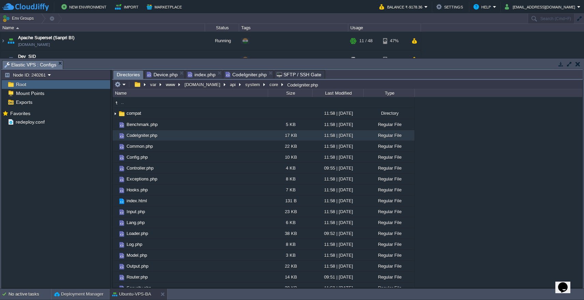
scroll to position [21, 0]
click at [229, 86] on button "api" at bounding box center [233, 84] width 9 height 6
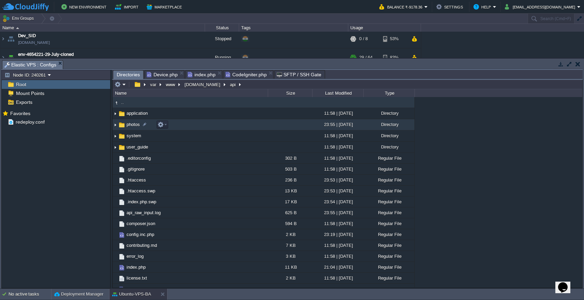
click at [208, 125] on td "photos" at bounding box center [189, 124] width 155 height 11
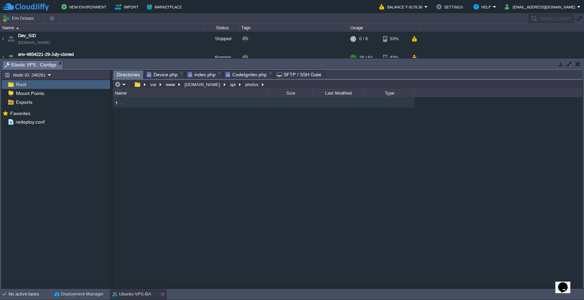
click at [123, 87] on em at bounding box center [120, 84] width 11 height 6
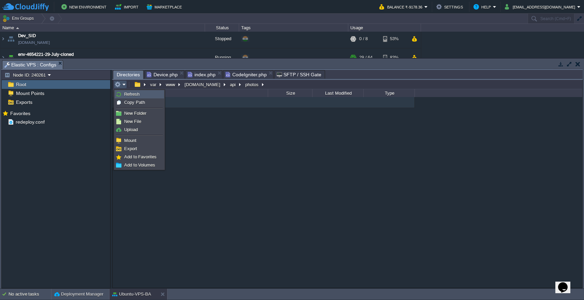
click at [123, 97] on link "Refresh" at bounding box center [139, 94] width 49 height 7
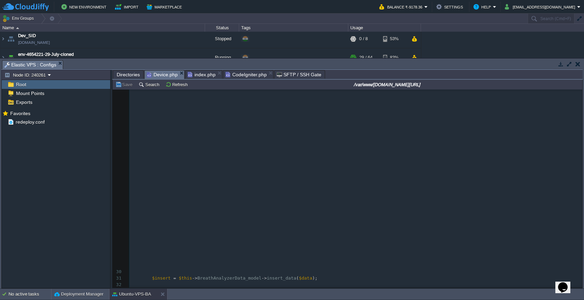
click at [161, 77] on span "Device.php" at bounding box center [162, 75] width 31 height 9
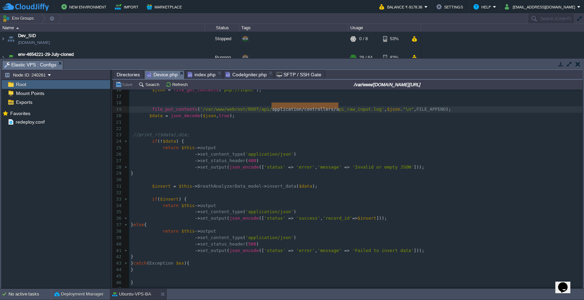
type textarea "application/controllers/"
drag, startPoint x: 272, startPoint y: 106, endPoint x: 336, endPoint y: 106, distance: 63.4
click at [338, 133] on pre "//print_r($data);die;" at bounding box center [355, 135] width 453 height 6
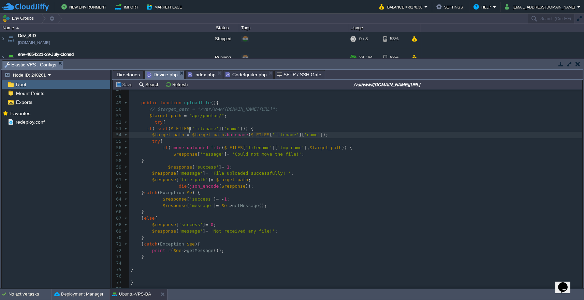
click at [202, 113] on div "x $data = json_decode ( $json , true ); 37 } else { 38 return $this -> output 3…" at bounding box center [355, 161] width 453 height 276
click at [122, 85] on button "Save" at bounding box center [124, 84] width 19 height 6
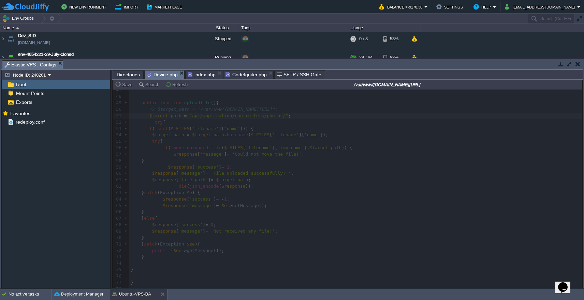
click at [130, 74] on span "Directories" at bounding box center [128, 75] width 23 height 8
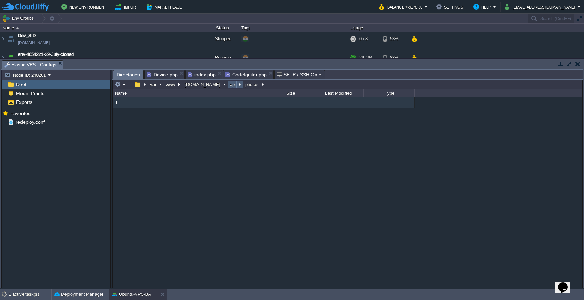
click at [229, 87] on button "api" at bounding box center [233, 84] width 9 height 6
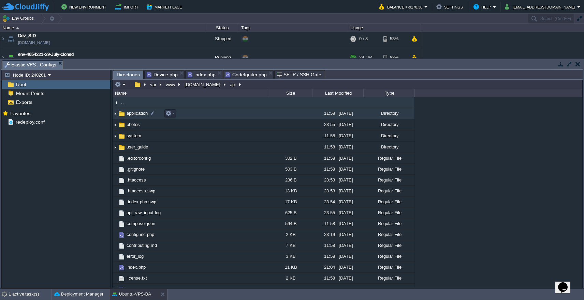
click at [191, 115] on td "application" at bounding box center [189, 113] width 155 height 11
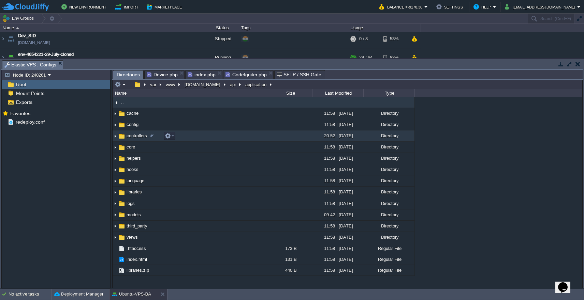
click at [188, 137] on td "controllers" at bounding box center [189, 136] width 155 height 11
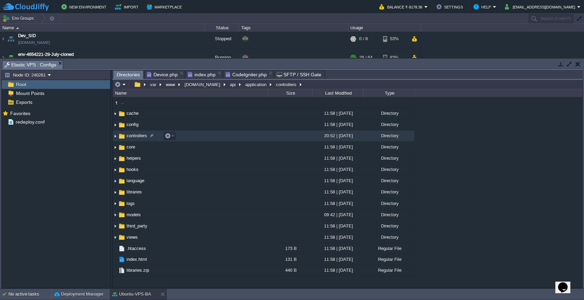
click at [188, 137] on td "controllers" at bounding box center [189, 136] width 155 height 11
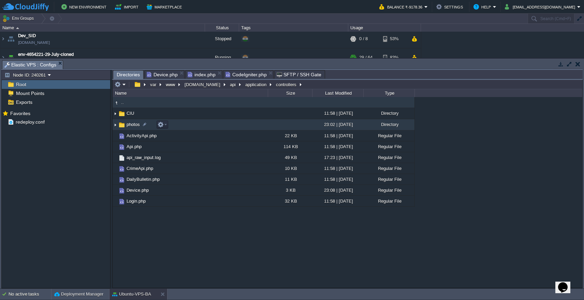
click at [192, 126] on td "photos" at bounding box center [189, 124] width 155 height 11
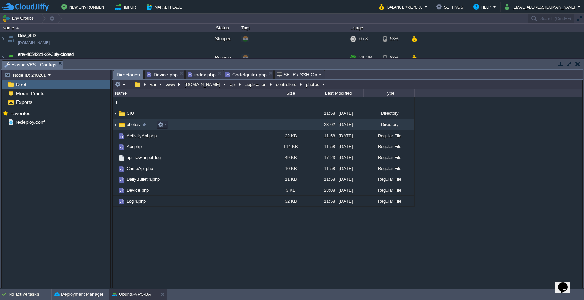
click at [192, 126] on td "photos" at bounding box center [189, 124] width 155 height 11
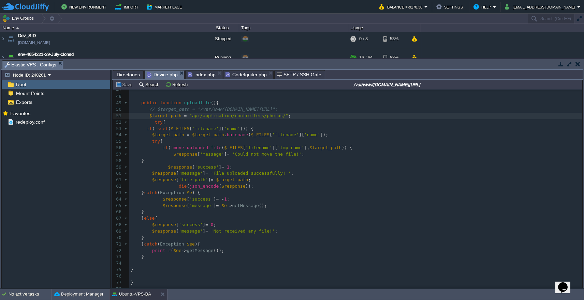
click at [170, 75] on span "Device.php" at bounding box center [162, 75] width 31 height 9
click at [134, 74] on span "Directories" at bounding box center [128, 75] width 23 height 8
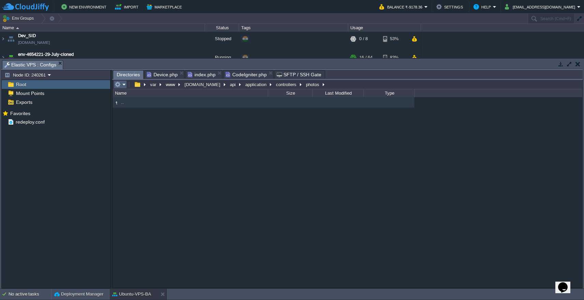
click at [118, 85] on button "button" at bounding box center [118, 84] width 6 height 6
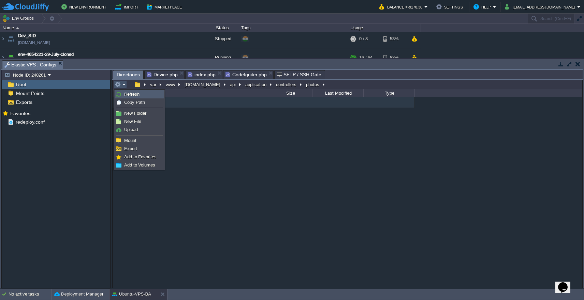
click at [124, 96] on link "Refresh" at bounding box center [139, 94] width 49 height 7
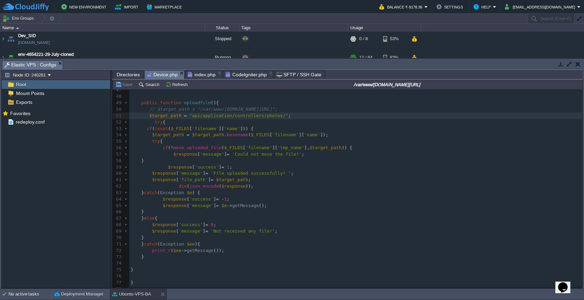
click at [166, 76] on span "Device.php" at bounding box center [162, 75] width 31 height 9
type textarea "$_FILES['filename'"
drag, startPoint x: 226, startPoint y: 143, endPoint x: 273, endPoint y: 145, distance: 46.7
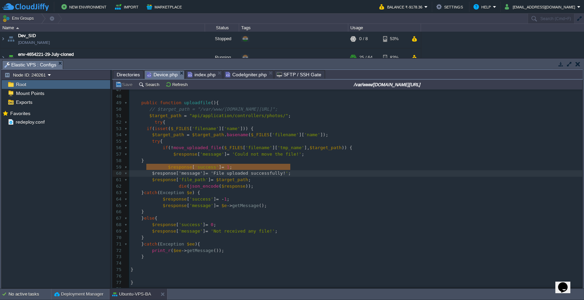
type textarea "$response['message'] = 'File uploaded successfully! ';"
drag, startPoint x: 145, startPoint y: 167, endPoint x: 301, endPoint y: 169, distance: 156.1
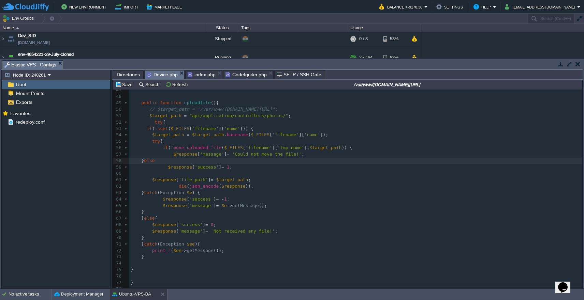
type textarea "else{"
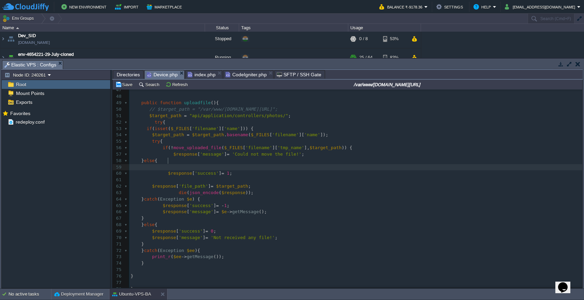
type textarea "}"
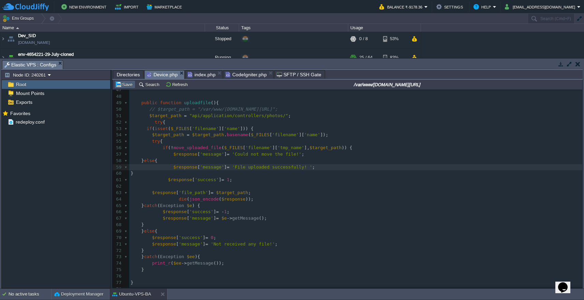
click at [124, 84] on button "Save" at bounding box center [124, 84] width 19 height 6
click at [218, 142] on div "x $data = json_decode ( $json , true ); 37 } else { 38 return $this -> output 3…" at bounding box center [355, 167] width 453 height 289
type textarea "move_uploaded_file"
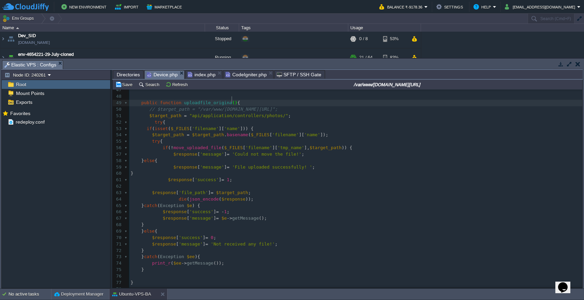
type textarea "_original"
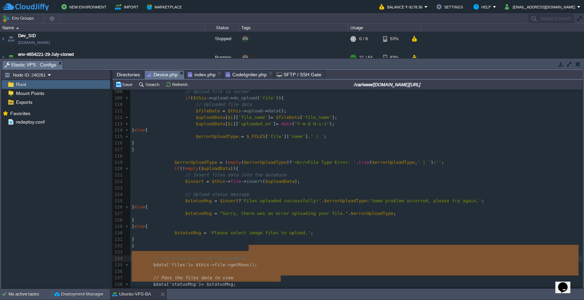
type textarea "// Get files data from the database $data['files'] = $this->file->getRows(); //…"
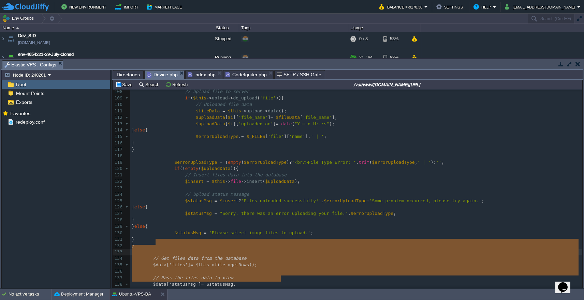
drag, startPoint x: 288, startPoint y: 277, endPoint x: 287, endPoint y: 244, distance: 33.8
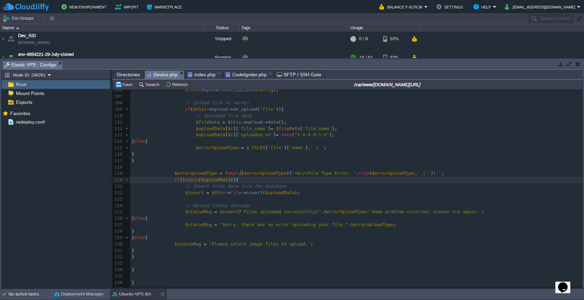
click at [247, 177] on pre "if ( ! empty ( $uploadData )){" at bounding box center [356, 180] width 452 height 6
click at [177, 187] on div "x 144 $data = json_decode ( $json , true ); 96 // File upload configuration 97 …" at bounding box center [356, 161] width 452 height 276
type textarea "$insert = $this->file->insert($uploadData);"
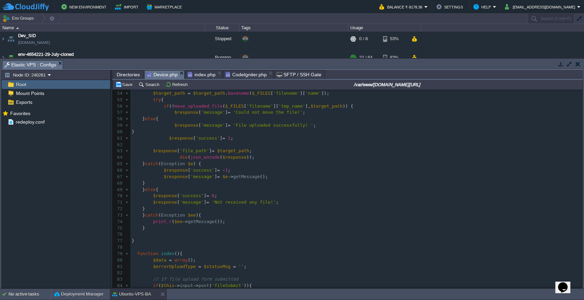
scroll to position [322, 0]
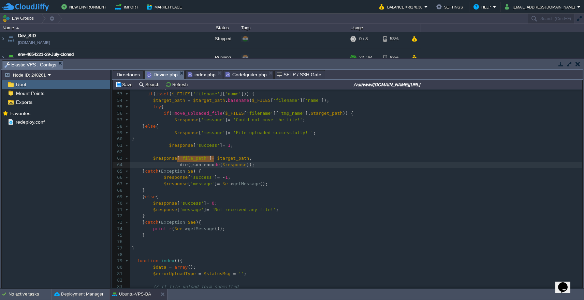
type textarea "die(json_encode($response));"
drag, startPoint x: 177, startPoint y: 160, endPoint x: 256, endPoint y: 160, distance: 78.7
drag, startPoint x: 579, startPoint y: 186, endPoint x: 581, endPoint y: 239, distance: 52.9
click at [581, 239] on div at bounding box center [581, 189] width 0 height 198
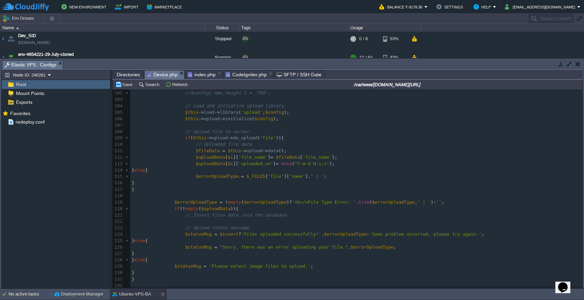
scroll to position [645, 0]
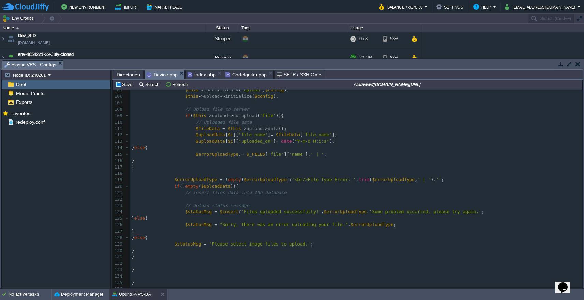
click at [245, 254] on pre "}" at bounding box center [356, 257] width 452 height 6
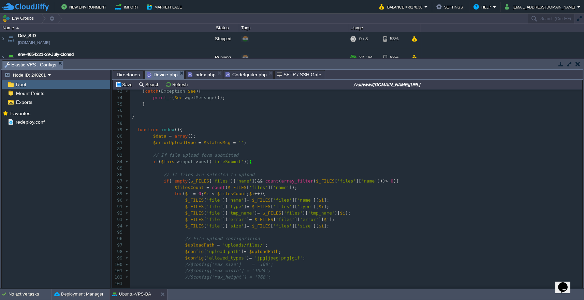
scroll to position [447, 0]
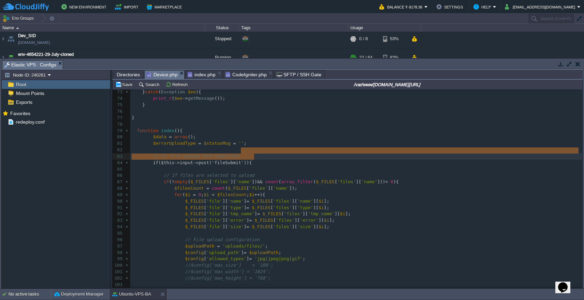
type textarea "// If file upload form submitted if($this->input->post('fileSubmit')){"
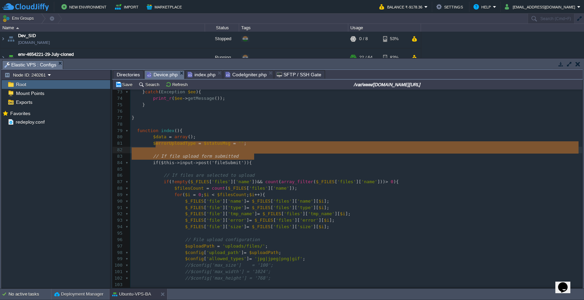
drag, startPoint x: 272, startPoint y: 158, endPoint x: 270, endPoint y: 147, distance: 11.7
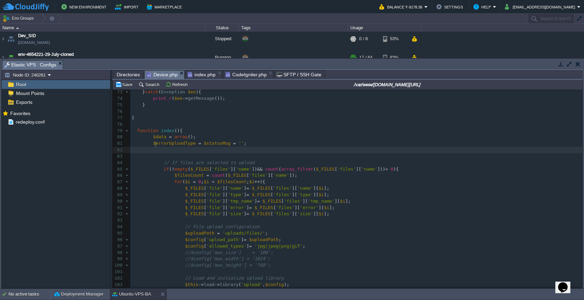
scroll to position [0, 0]
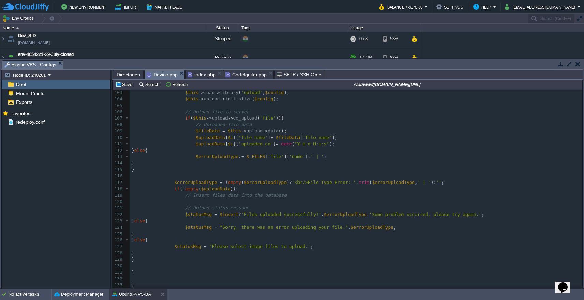
click at [247, 270] on pre "}" at bounding box center [356, 273] width 452 height 6
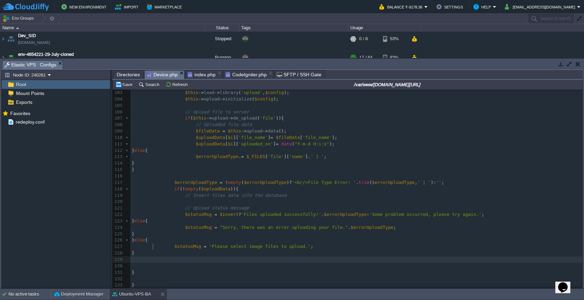
paste textarea "$statusMsg"
click at [191, 234] on div "x 144 84 // If files are selected to upload 85 if ( ! empty ( $_FILES [ 'files'…" at bounding box center [356, 135] width 452 height 334
type textarea "$statusMsg"
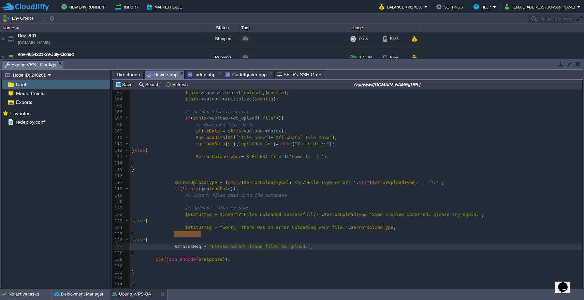
click at [207, 248] on div "x 144 84 // If files are selected to upload 85 if ( ! empty ( $_FILES [ 'files'…" at bounding box center [356, 135] width 452 height 334
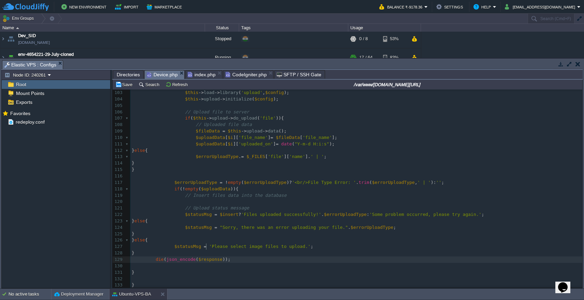
type textarea "$response"
click at [125, 89] on td "Save" at bounding box center [124, 84] width 21 height 8
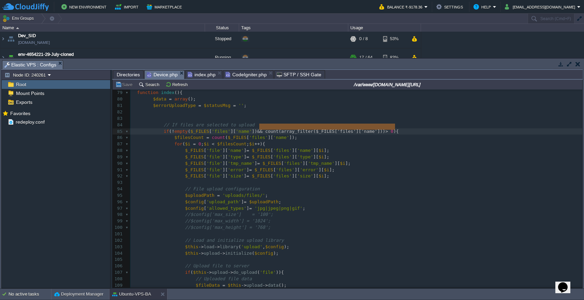
type textarea "&& count(array_filter($_FILES['files']['name'])) > 0"
drag, startPoint x: 259, startPoint y: 127, endPoint x: 396, endPoint y: 125, distance: 137.4
type textarea "name"
click at [291, 128] on pre "if ( ! empty ( $_FILES [ 'filename' ][ 'name' ])){" at bounding box center [356, 131] width 452 height 6
click at [168, 135] on span at bounding box center [153, 137] width 43 height 5
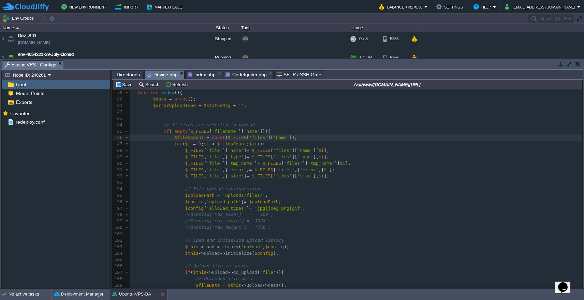
type textarea "//"
click at [281, 141] on pre "for ( $i = 0 ; $i < $filesCount ; $i ++ ){" at bounding box center [356, 144] width 452 height 6
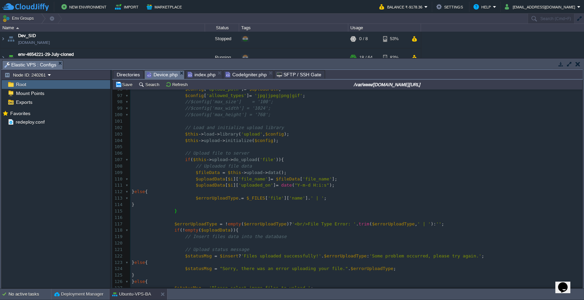
scroll to position [631, 0]
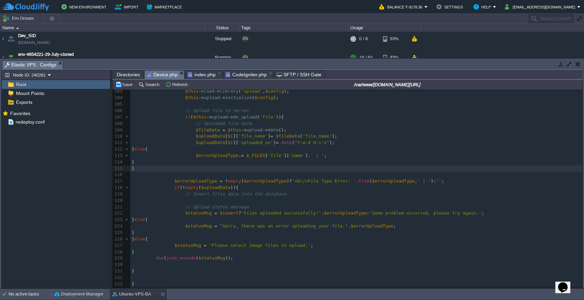
type textarea "//"
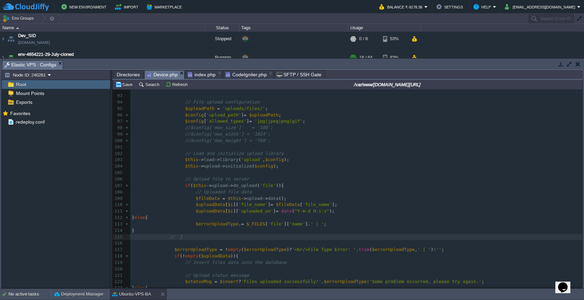
scroll to position [541, 0]
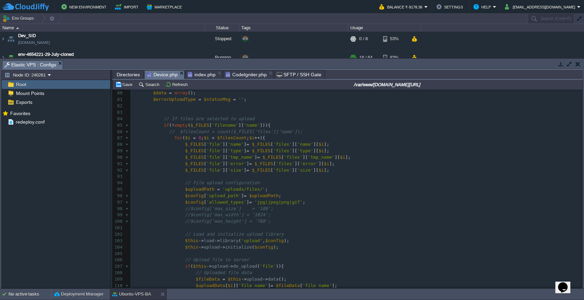
click at [172, 134] on div "x 144 70 $response [ 'success' ] = 0 ; 71 $response [ 'message' ] = 'Not receiv…" at bounding box center [356, 238] width 452 height 424
type textarea "//"
click at [292, 142] on span "'files'" at bounding box center [282, 144] width 19 height 5
type textarea "name"
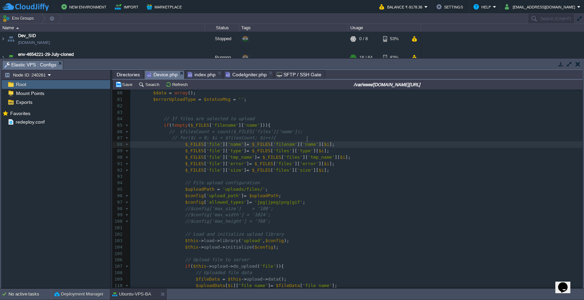
scroll to position [3, 10]
type textarea ";"
type textarea "$_FILES['files']['type'][$i]"
drag, startPoint x: 264, startPoint y: 146, endPoint x: 340, endPoint y: 146, distance: 75.7
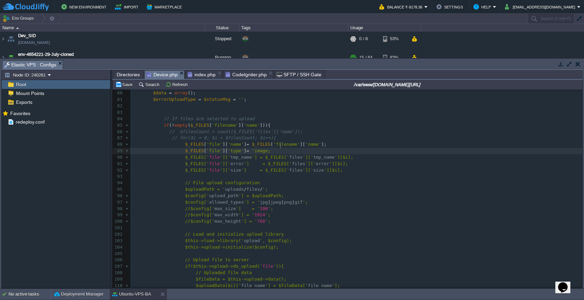
type textarea "'image'"
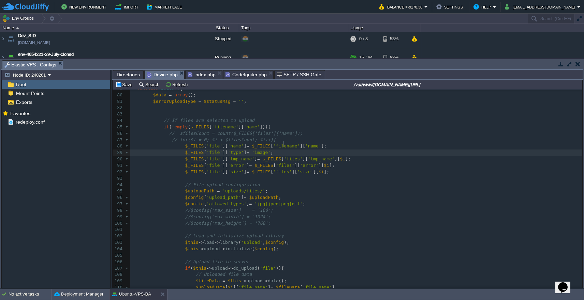
scroll to position [300, 0]
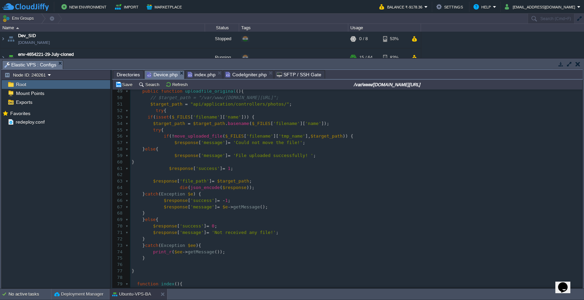
click at [265, 130] on div "x 144 39 -> set_content_type ( 'application/json' ) 40 -> set_status_header ( 5…" at bounding box center [356, 255] width 452 height 463
type textarea "filename"
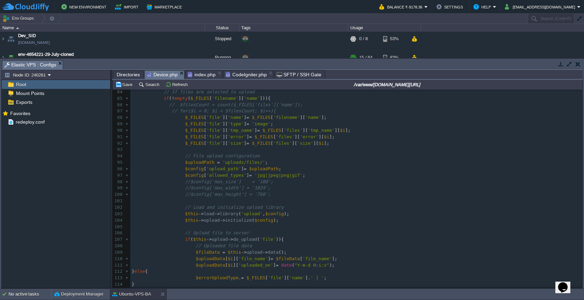
scroll to position [515, 0]
click at [294, 125] on div "x 144 if ( ! move_uploaded_file ( $_FILES [ ' filename ' ][ 'tmp_name' ], $targ…" at bounding box center [356, 166] width 452 height 334
type textarea "files"
paste textarea
click at [179, 134] on span at bounding box center [159, 136] width 54 height 5
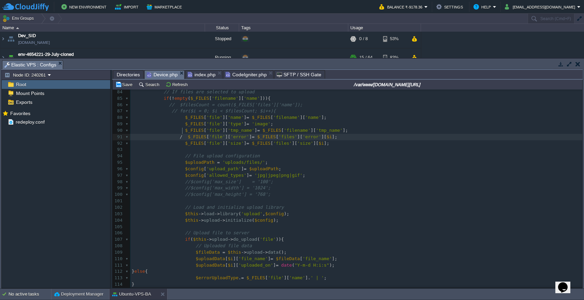
scroll to position [3, 2]
type textarea "//"
click at [233, 157] on div "x 144 if ( ! move_uploaded_file ( $_FILES [ ' filename ' ][ 'tmp_name' ], $targ…" at bounding box center [356, 182] width 452 height 366
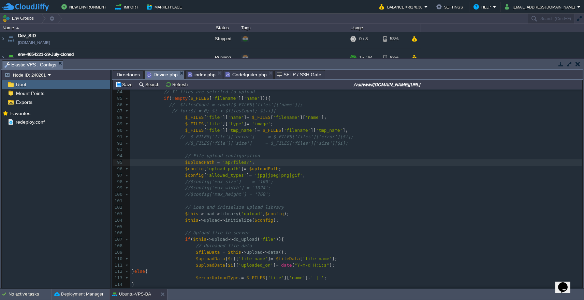
type textarea "api"
click at [241, 158] on div "x 144 if ( ! move_uploaded_file ( $_FILES [ ' filename ' ][ 'tmp_name' ], $targ…" at bounding box center [356, 182] width 452 height 366
type textarea "photos"
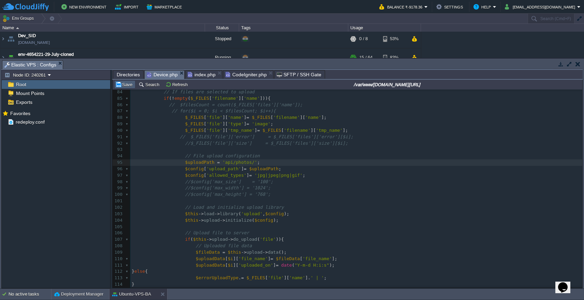
click at [124, 86] on button "Save" at bounding box center [124, 84] width 19 height 6
click at [283, 268] on div "x 144 if ( ! move_uploaded_file ( $_FILES [ ' filename ' ][ 'tmp_name' ], $targ…" at bounding box center [356, 182] width 452 height 366
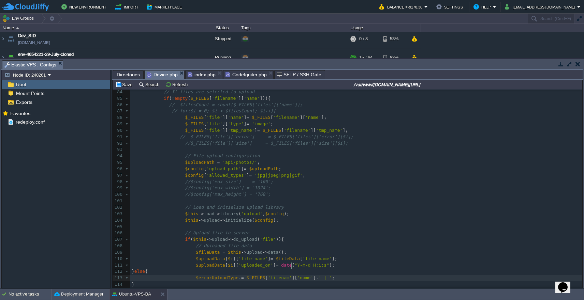
type textarea "name"
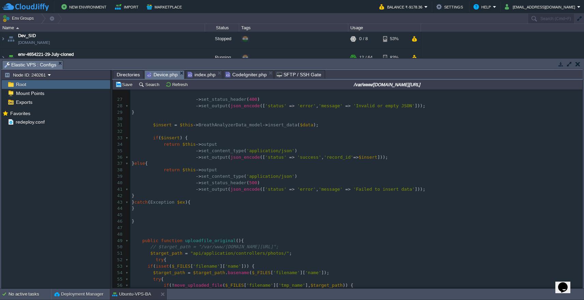
scroll to position [151, 0]
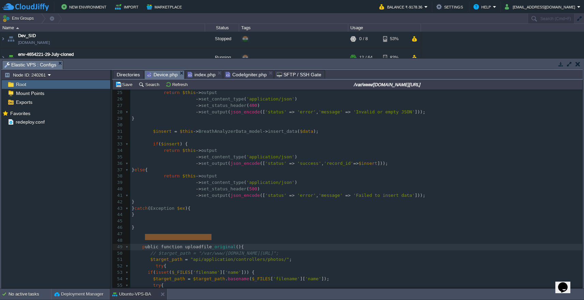
type textarea "public function uploadfile"
drag, startPoint x: 211, startPoint y: 239, endPoint x: 142, endPoint y: 236, distance: 69.2
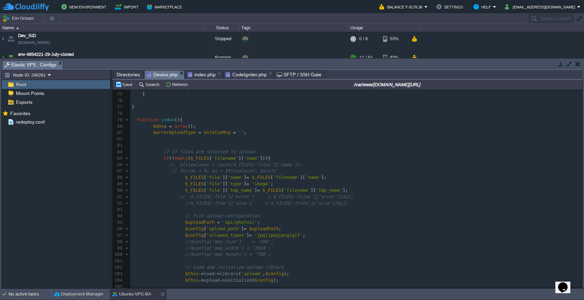
scroll to position [451, 0]
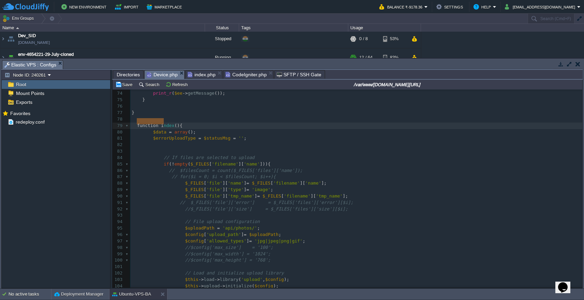
type textarea "function index"
drag, startPoint x: 136, startPoint y: 121, endPoint x: 174, endPoint y: 122, distance: 38.2
click at [122, 87] on button "Save" at bounding box center [124, 84] width 19 height 6
click at [270, 187] on span "'image'" at bounding box center [261, 189] width 19 height 5
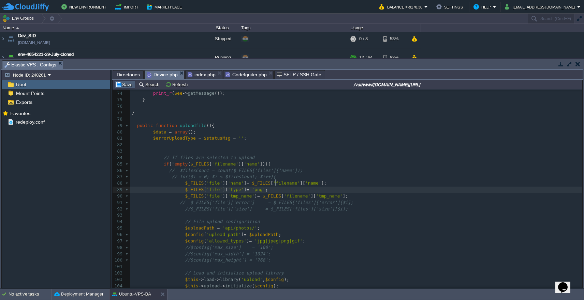
type textarea "png"
click at [128, 86] on button "Save" at bounding box center [124, 84] width 19 height 6
click at [182, 184] on div "x 144 public function uploadfile _original (){ 64 die ( json_encode ( $response…" at bounding box center [356, 196] width 452 height 341
type textarea "//"
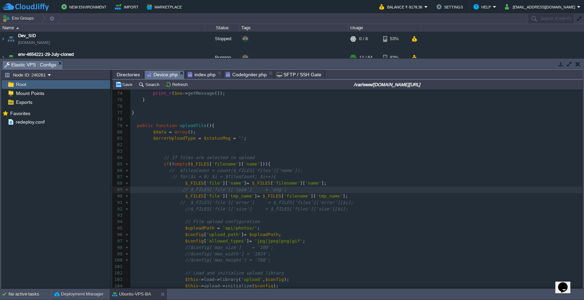
click at [124, 87] on button "Save" at bounding box center [124, 84] width 19 height 6
click at [384, 245] on pre "//$config['max_size'] = '100';" at bounding box center [356, 248] width 452 height 6
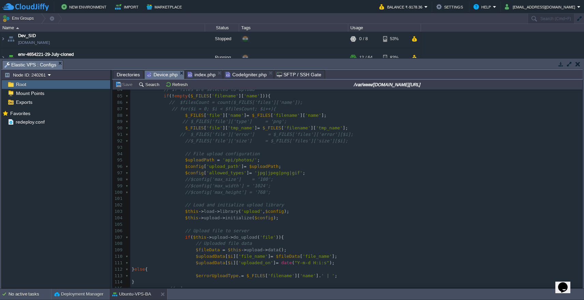
scroll to position [501, 0]
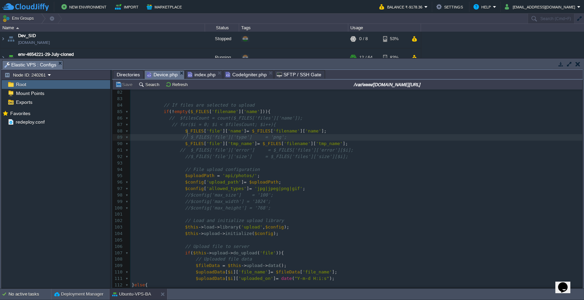
click at [188, 134] on div "x 144 public function uploadfile _original (){ 72 } 73 } catch ( Exception $ee …" at bounding box center [356, 230] width 452 height 411
click at [124, 87] on button "Save" at bounding box center [124, 84] width 19 height 6
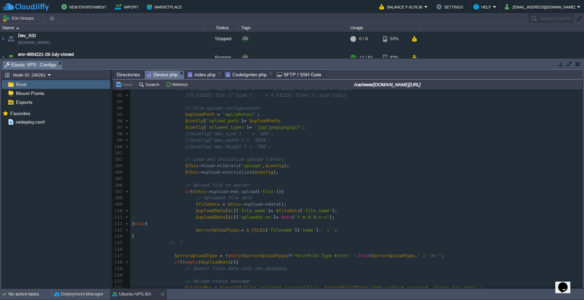
scroll to position [575, 0]
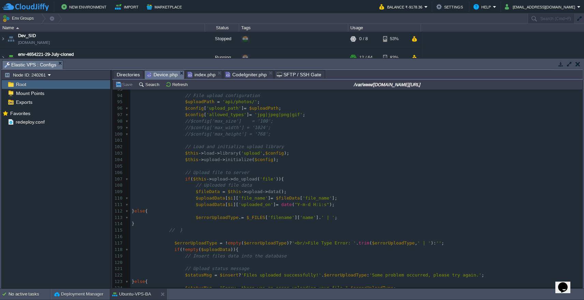
click at [219, 247] on span "$uploadData" at bounding box center [215, 249] width 29 height 5
type textarea "$uploadData"
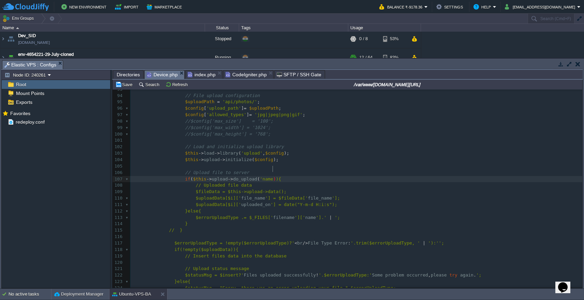
scroll to position [3, 11]
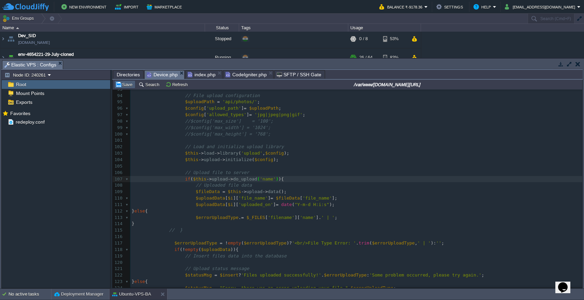
type textarea "name'"
click at [126, 86] on button "Save" at bounding box center [124, 84] width 19 height 6
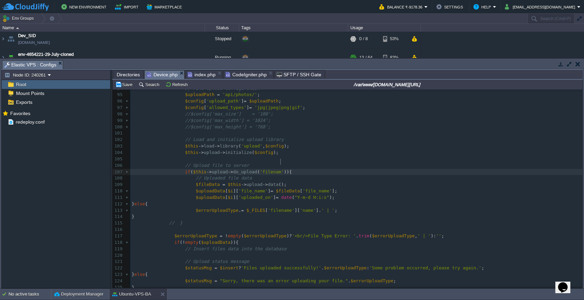
scroll to position [3, 15]
type textarea "filename"
click at [124, 89] on td "Save" at bounding box center [124, 84] width 21 height 8
click at [267, 163] on div "x 144 public function uploadfile _original (){ 72 } 73 } catch ( Exception $ee …" at bounding box center [356, 149] width 452 height 411
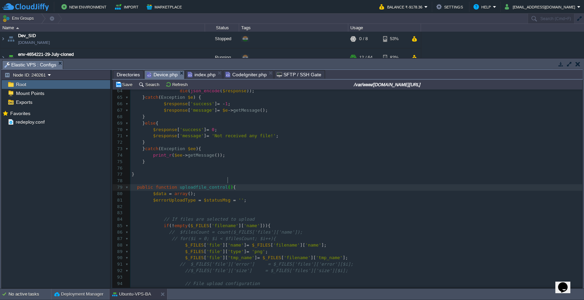
scroll to position [3, 19]
type textarea "_controller"
type textarea "from"
type textarea "_ui_form"
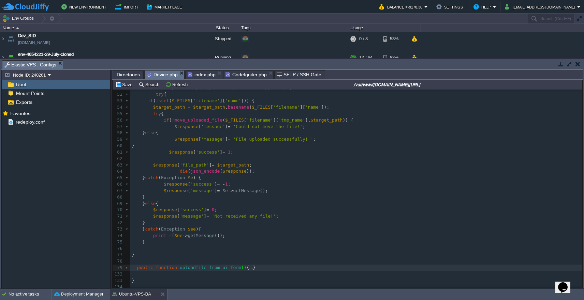
scroll to position [314, 0]
click at [175, 260] on pre at bounding box center [356, 263] width 452 height 6
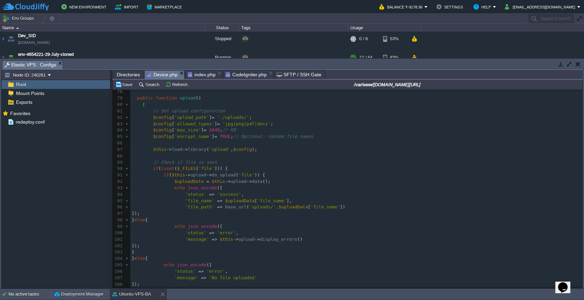
scroll to position [484, 0]
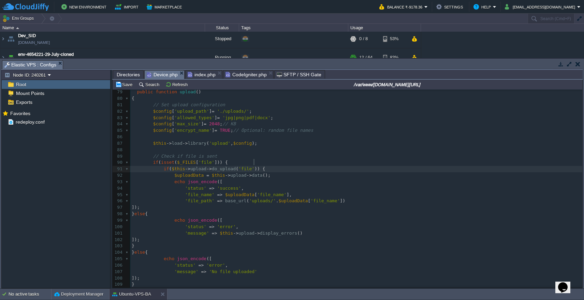
click at [255, 165] on div "x 144 public function uploadfile _original (){ 67 $response [ 'message' ] = $e …" at bounding box center [356, 160] width 452 height 296
type textarea "name"
click at [214, 157] on div "x 144 public function uploadfile _original (){ 67 $response [ 'message' ] = $e …" at bounding box center [356, 160] width 452 height 296
type textarea "name"
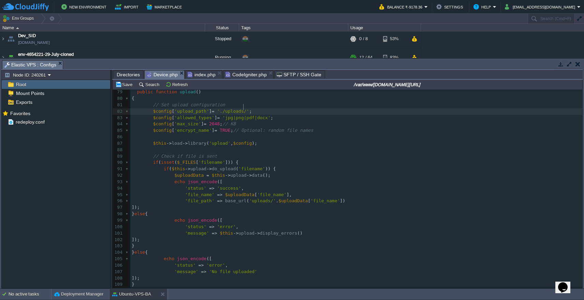
click at [242, 109] on span "'./uploads/'" at bounding box center [233, 111] width 32 height 5
type textarea "photos"
click at [230, 110] on pre "$config [ 'upload_path' ] = './photos/' ;" at bounding box center [356, 111] width 452 height 6
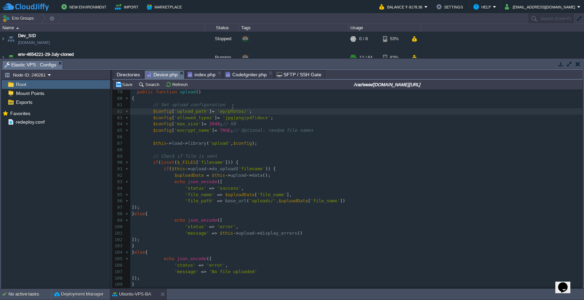
type textarea "api"
click at [358, 115] on pre "$config [ 'allowed_types' ] = 'jpg|png|pdf|docx' ;" at bounding box center [356, 118] width 452 height 6
click at [143, 121] on div "x 144 public function uploadfile _original (){ 67 $response [ 'message' ] = $e …" at bounding box center [356, 160] width 452 height 296
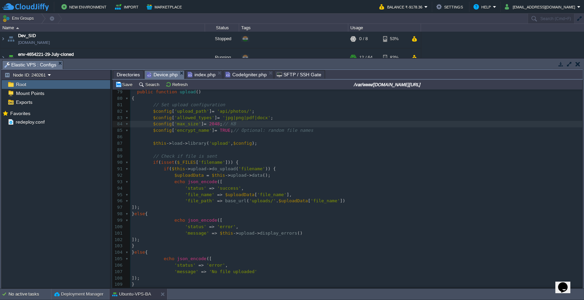
type textarea "//"
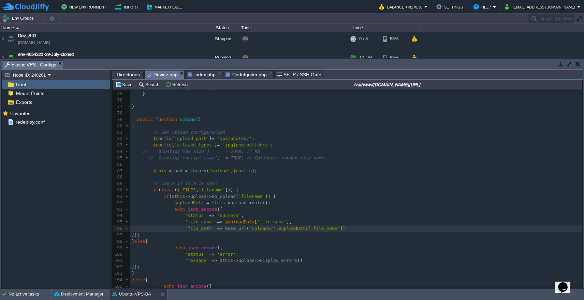
click at [263, 220] on div "x 144 public function uploadfile _original (){ 65 } catch ( Exception $e ) { 66…" at bounding box center [356, 181] width 452 height 308
type textarea "a"
type textarea "photos"
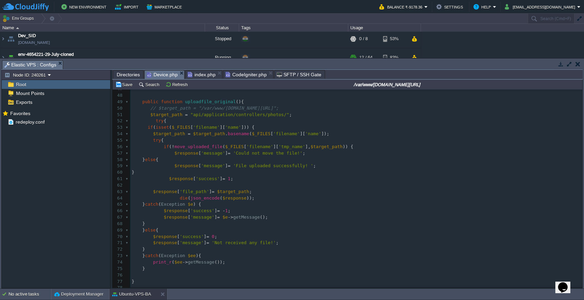
scroll to position [256, 0]
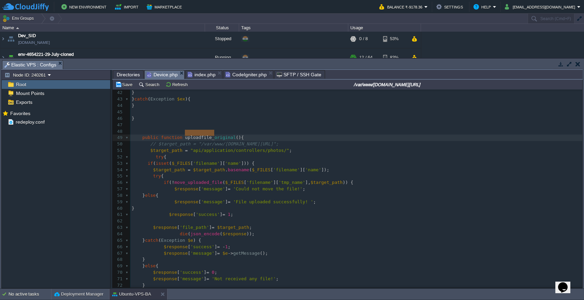
type textarea "uploadfile"
drag, startPoint x: 185, startPoint y: 134, endPoint x: 211, endPoint y: 134, distance: 26.2
drag, startPoint x: 579, startPoint y: 178, endPoint x: 579, endPoint y: 233, distance: 55.9
click at [581, 234] on div at bounding box center [581, 189] width 0 height 198
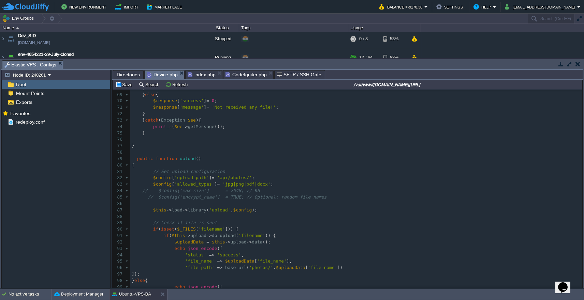
scroll to position [421, 0]
click at [189, 156] on span "upload" at bounding box center [188, 158] width 16 height 5
type textarea "upload"
click at [125, 83] on button "Save" at bounding box center [124, 84] width 19 height 6
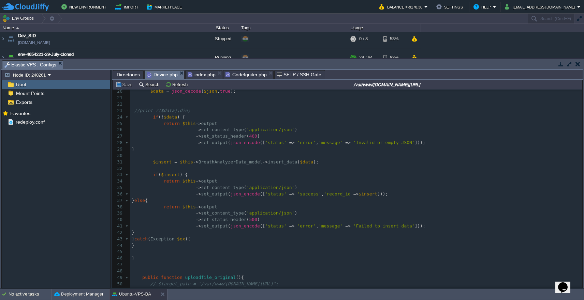
scroll to position [98, 0]
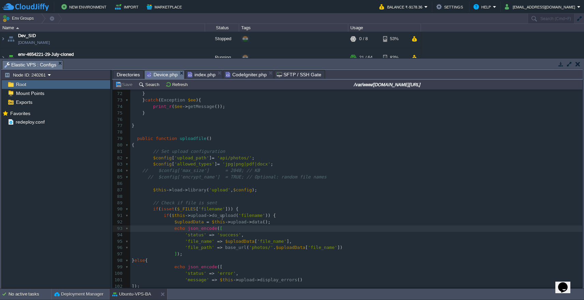
click at [231, 150] on div "x 144 54 $target_path = $target_path . basename ( $_FILES [ 'filename' ][ 'name…" at bounding box center [356, 164] width 452 height 379
type textarea "."
click at [123, 88] on td "Save" at bounding box center [124, 84] width 21 height 8
click at [230, 149] on div "x 144 54 $target_path = $target_path . basename ( $_FILES [ 'filename' ][ 'name…" at bounding box center [356, 164] width 452 height 379
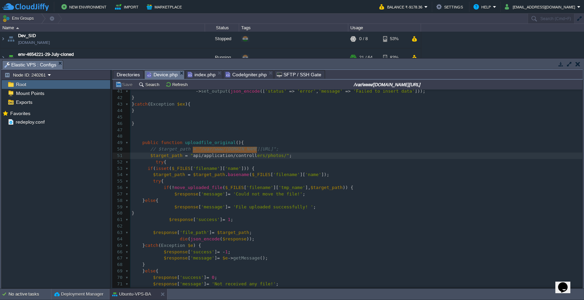
type textarea "api/application/controllers"
drag, startPoint x: 193, startPoint y: 151, endPoint x: 265, endPoint y: 150, distance: 71.9
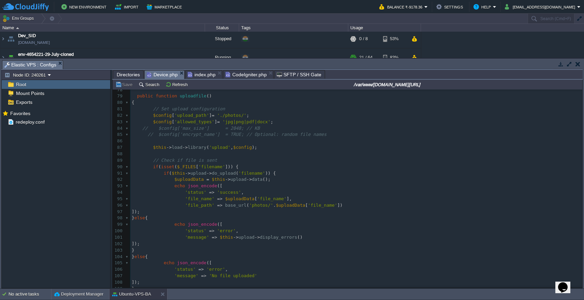
scroll to position [456, 0]
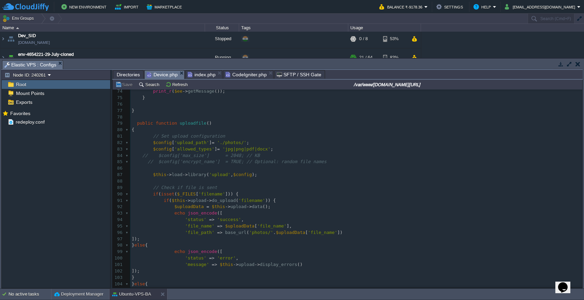
click at [128, 76] on span "Directories" at bounding box center [128, 75] width 23 height 8
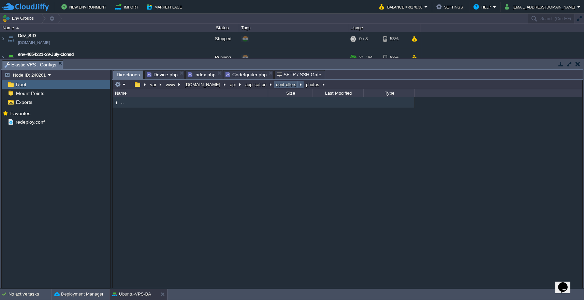
click at [277, 86] on button "controllers" at bounding box center [286, 84] width 23 height 6
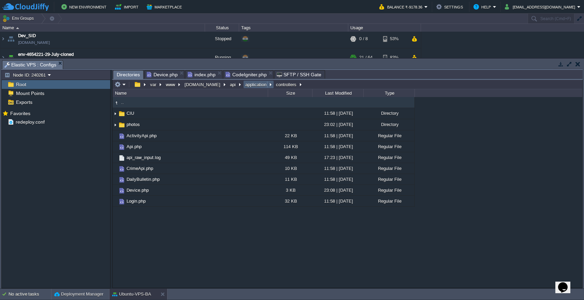
click at [248, 85] on button "application" at bounding box center [256, 84] width 24 height 6
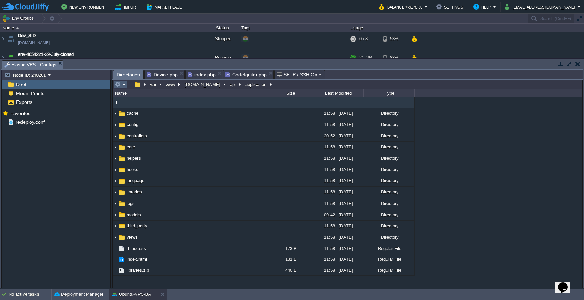
click at [122, 85] on em at bounding box center [120, 84] width 11 height 6
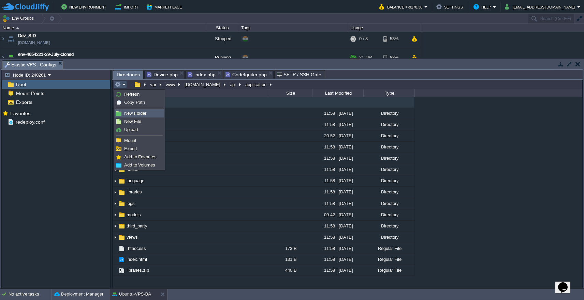
click at [132, 113] on span "New Folder" at bounding box center [135, 113] width 22 height 5
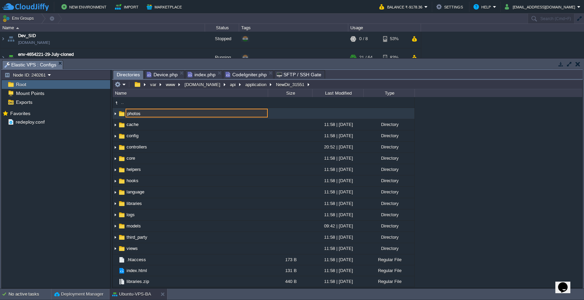
type input "photos"
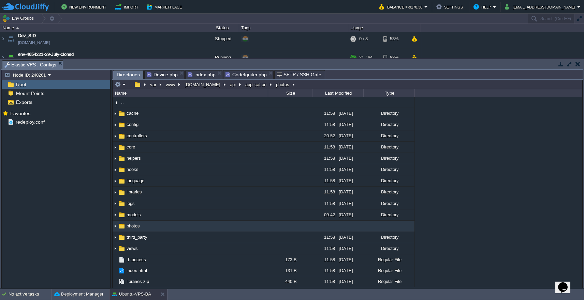
click at [166, 74] on span "Device.php" at bounding box center [162, 75] width 31 height 8
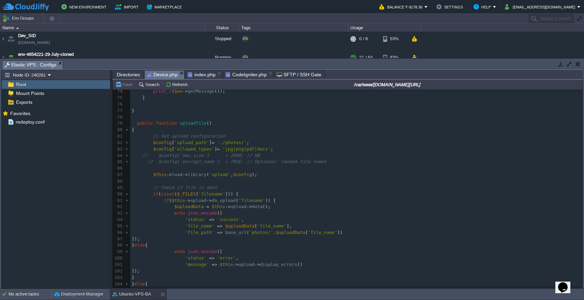
click at [128, 74] on span "Directories" at bounding box center [128, 75] width 23 height 8
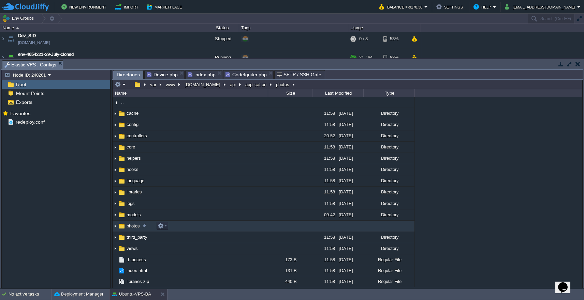
click at [130, 226] on span "photos" at bounding box center [132, 226] width 15 height 6
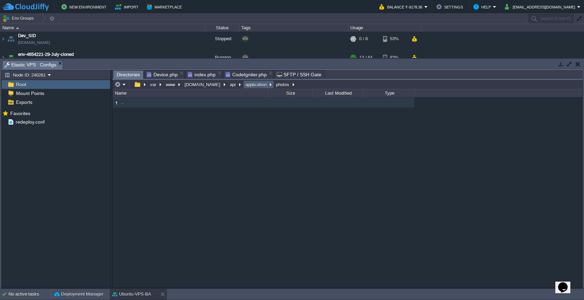
click at [248, 87] on button "application" at bounding box center [256, 84] width 24 height 6
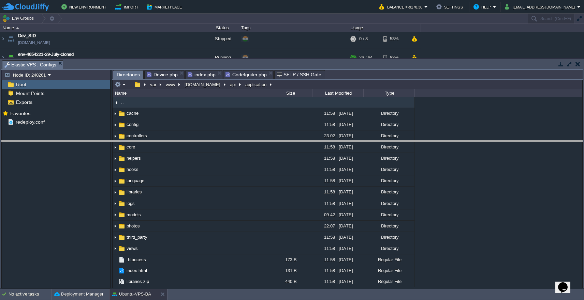
drag, startPoint x: 274, startPoint y: 63, endPoint x: 274, endPoint y: 148, distance: 84.2
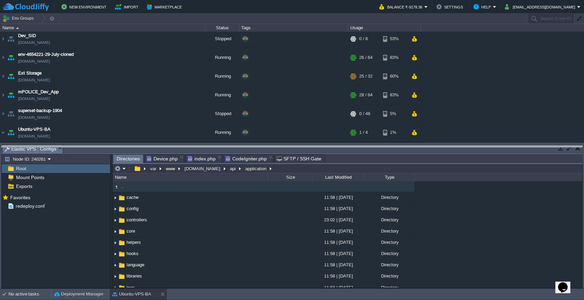
click at [275, 149] on body "New Environment Import Marketplace Bonus ₹0.00 Upgrade Account Balance ₹-9178.3…" at bounding box center [292, 150] width 584 height 300
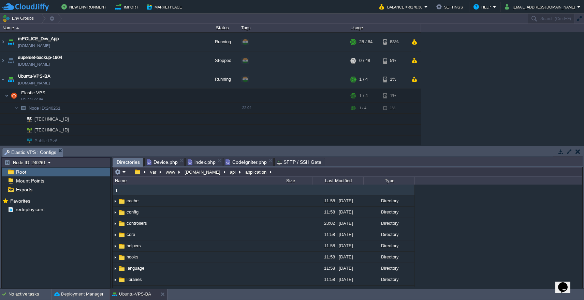
scroll to position [75, 0]
click at [174, 109] on button "button" at bounding box center [174, 107] width 6 height 6
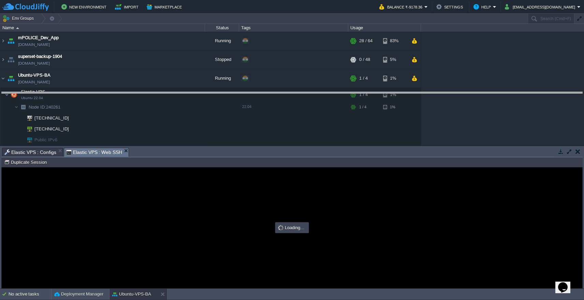
drag, startPoint x: 223, startPoint y: 151, endPoint x: 226, endPoint y: 90, distance: 61.1
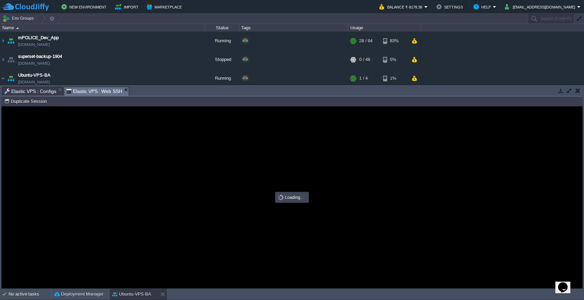
scroll to position [0, 0]
type input "#000000"
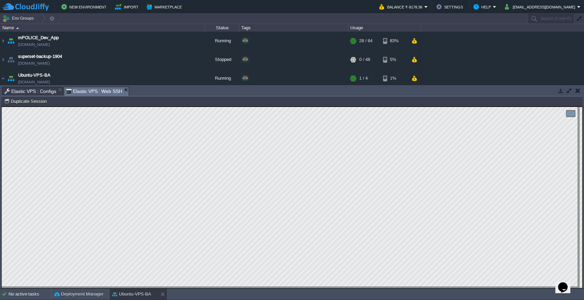
click at [37, 91] on span "Elastic VPS : Configs" at bounding box center [30, 91] width 52 height 8
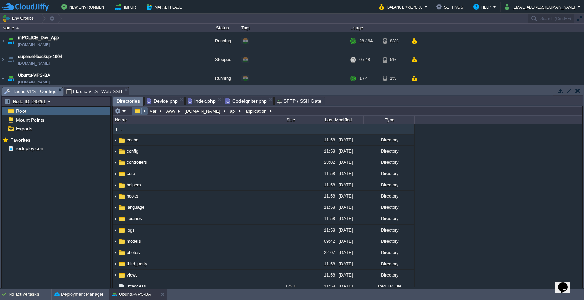
click at [139, 112] on button "button" at bounding box center [137, 111] width 10 height 6
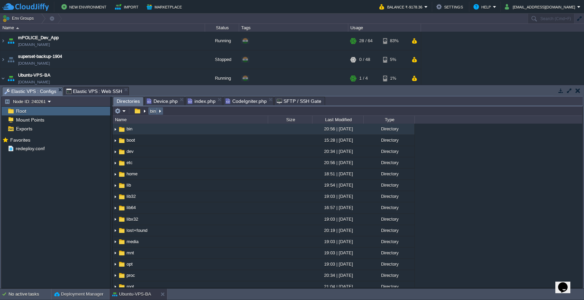
click at [153, 113] on button "bin" at bounding box center [153, 111] width 9 height 6
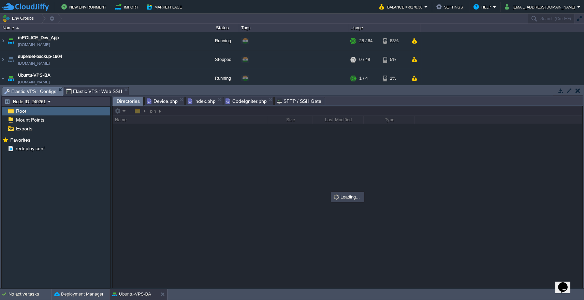
click at [26, 111] on span "Root" at bounding box center [21, 111] width 13 height 6
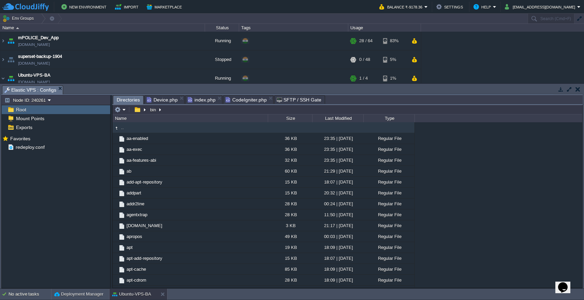
click at [29, 110] on div "Root" at bounding box center [56, 109] width 108 height 9
click at [32, 119] on span "Mount Points" at bounding box center [30, 119] width 31 height 6
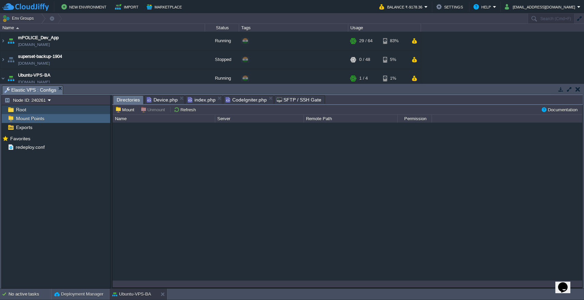
click at [28, 111] on div "Root" at bounding box center [56, 109] width 108 height 9
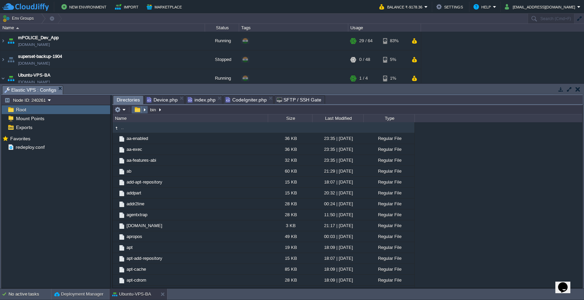
click at [145, 110] on em at bounding box center [139, 110] width 15 height 6
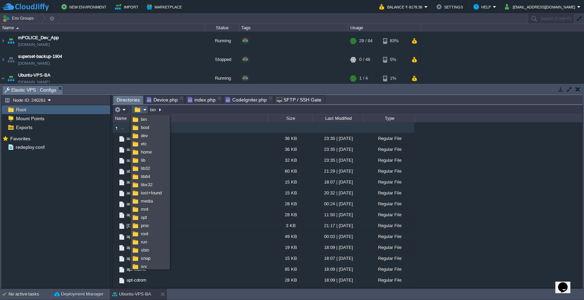
scroll to position [0, 0]
click at [156, 236] on link "root" at bounding box center [150, 233] width 37 height 7
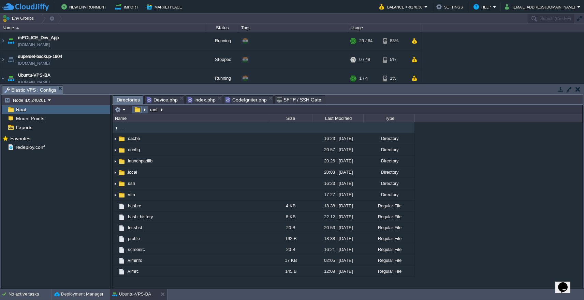
click at [144, 111] on em at bounding box center [139, 110] width 15 height 6
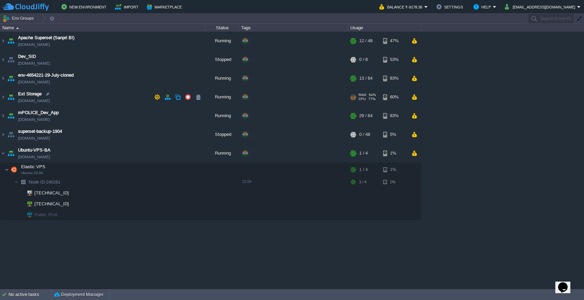
scroll to position [0, 0]
click at [144, 185] on button "button" at bounding box center [143, 182] width 6 height 6
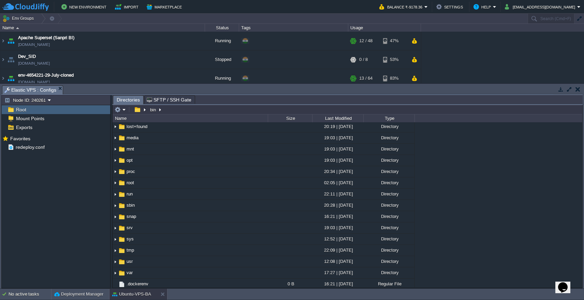
scroll to position [158, 0]
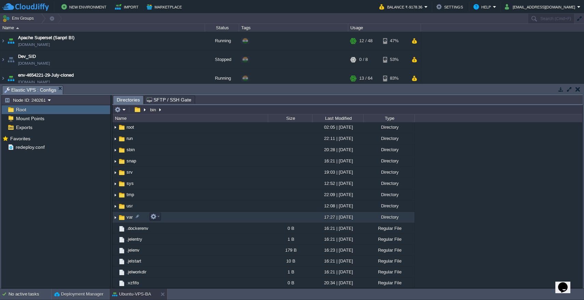
click at [185, 219] on td "var" at bounding box center [189, 217] width 155 height 11
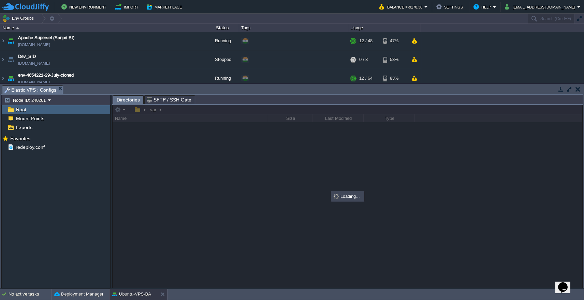
scroll to position [0, 0]
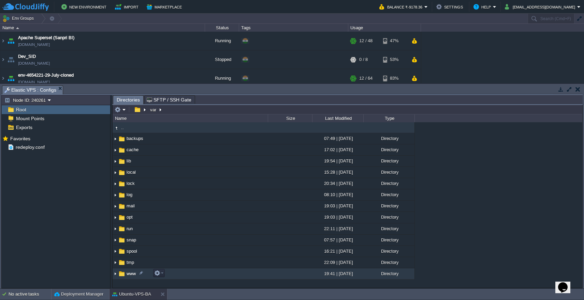
click at [169, 276] on td "www" at bounding box center [189, 274] width 155 height 11
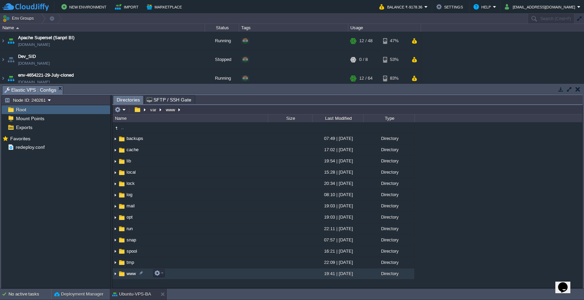
click at [169, 276] on td "www" at bounding box center [189, 274] width 155 height 11
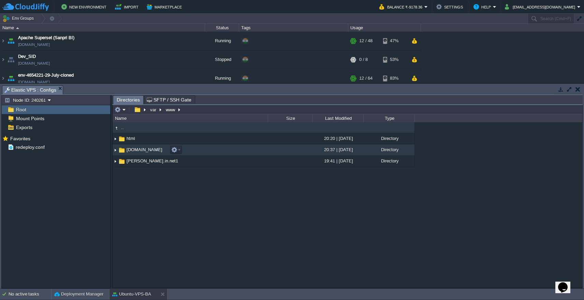
click at [216, 153] on td "[DOMAIN_NAME]" at bounding box center [189, 150] width 155 height 11
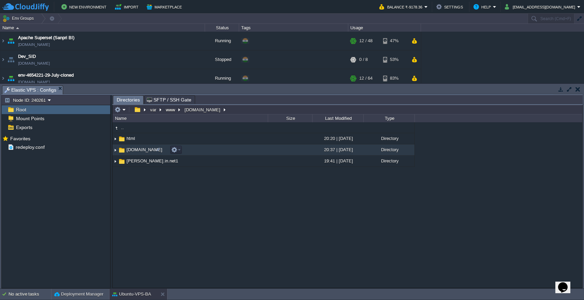
click at [216, 153] on td "[DOMAIN_NAME]" at bounding box center [189, 150] width 155 height 11
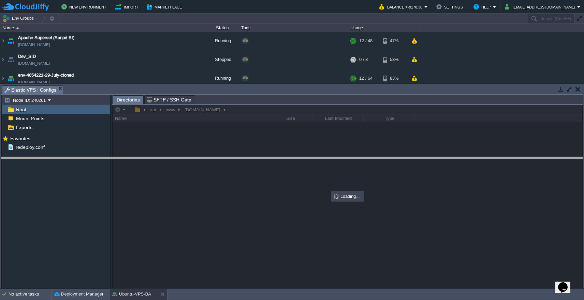
drag, startPoint x: 204, startPoint y: 89, endPoint x: 204, endPoint y: 170, distance: 81.8
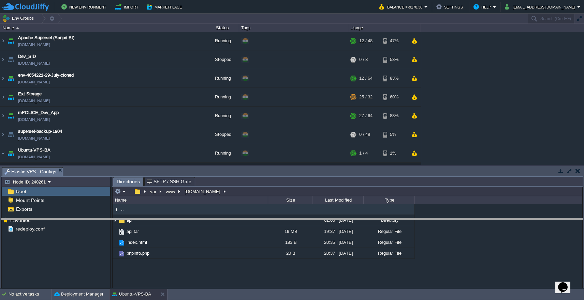
drag, startPoint x: 203, startPoint y: 170, endPoint x: 203, endPoint y: 221, distance: 51.5
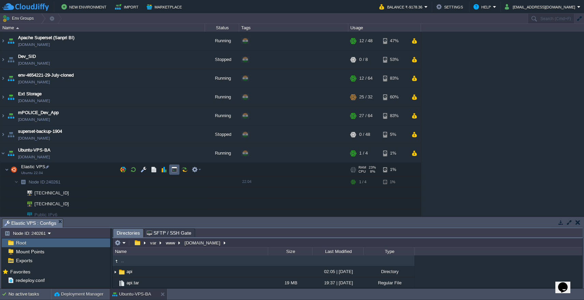
click at [175, 171] on button "button" at bounding box center [174, 170] width 6 height 6
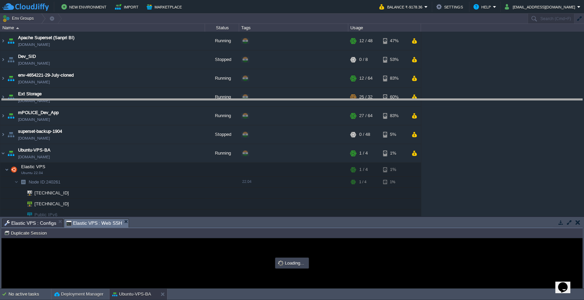
drag, startPoint x: 239, startPoint y: 222, endPoint x: 238, endPoint y: 102, distance: 120.3
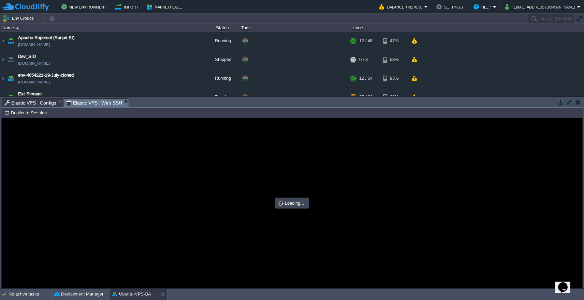
type input "#000000"
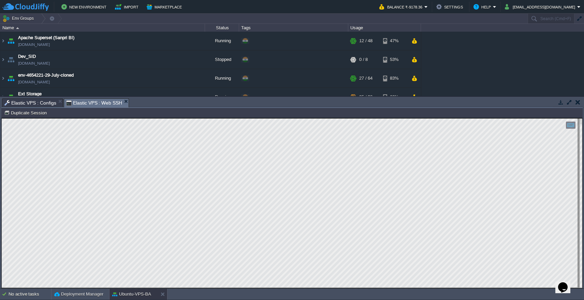
click at [41, 103] on span "Elastic VPS : Configs" at bounding box center [30, 103] width 52 height 8
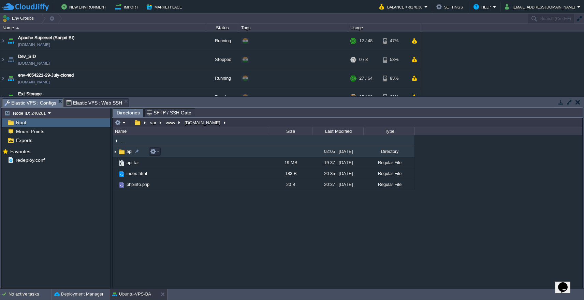
click at [130, 153] on span "api" at bounding box center [129, 152] width 8 height 6
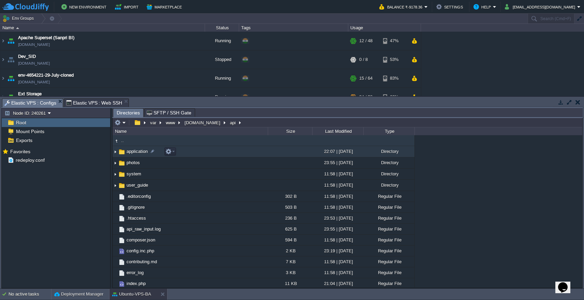
click at [133, 154] on span "application" at bounding box center [136, 152] width 23 height 6
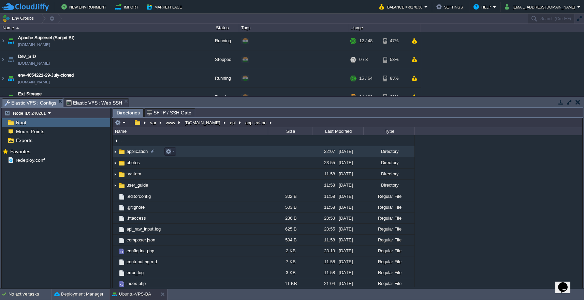
click at [133, 154] on span "application" at bounding box center [136, 152] width 23 height 6
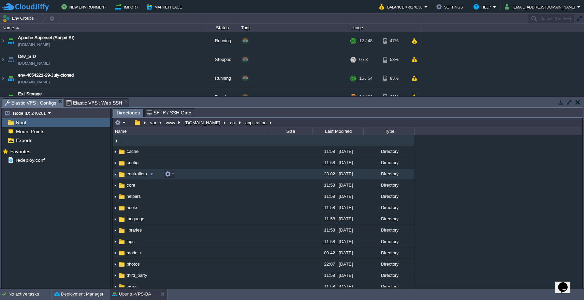
click at [131, 173] on span "controllers" at bounding box center [136, 174] width 22 height 6
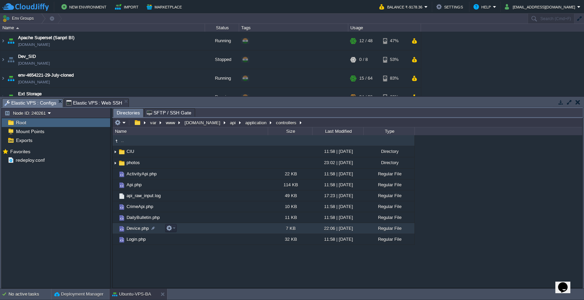
click at [135, 228] on span "Device.php" at bounding box center [137, 229] width 24 height 6
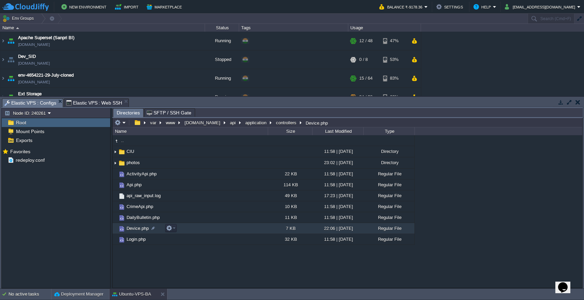
click at [135, 228] on span "Device.php" at bounding box center [137, 229] width 24 height 6
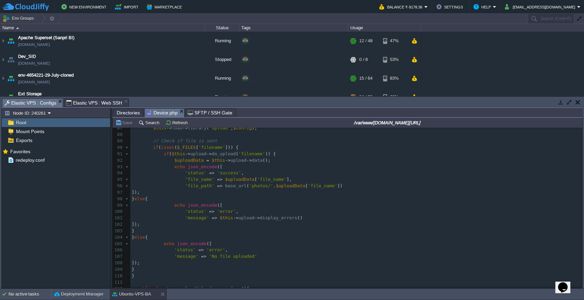
scroll to position [453, 0]
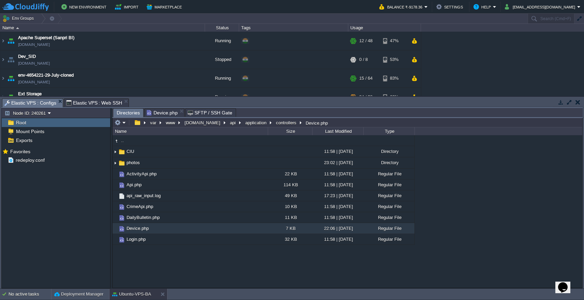
click at [129, 114] on span "Directories" at bounding box center [128, 113] width 23 height 9
click at [194, 166] on td "photos" at bounding box center [189, 162] width 155 height 11
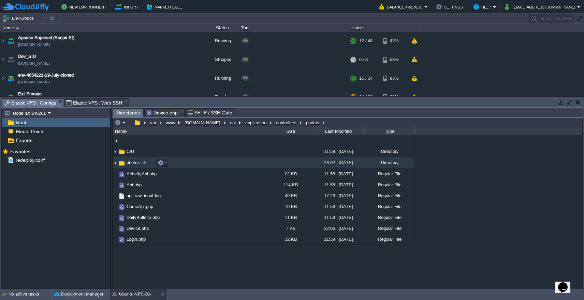
click at [194, 166] on td "photos" at bounding box center [189, 162] width 155 height 11
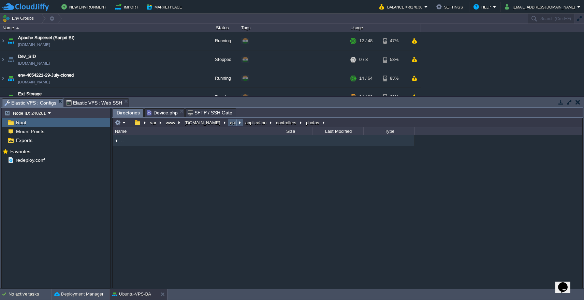
click at [229, 125] on button "api" at bounding box center [233, 123] width 9 height 6
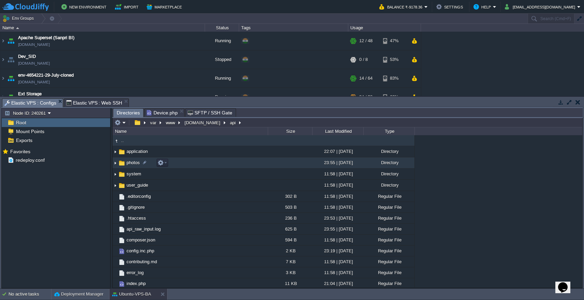
click at [207, 166] on td "photos" at bounding box center [189, 162] width 155 height 11
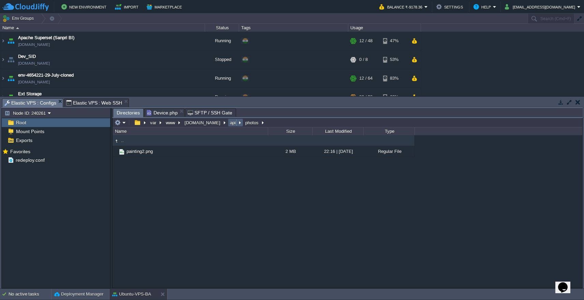
click at [228, 126] on td "api" at bounding box center [235, 123] width 15 height 8
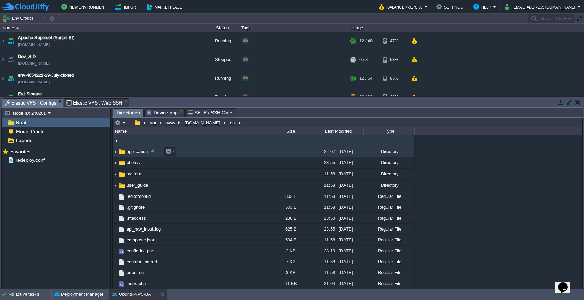
click at [220, 152] on td "application" at bounding box center [189, 151] width 155 height 11
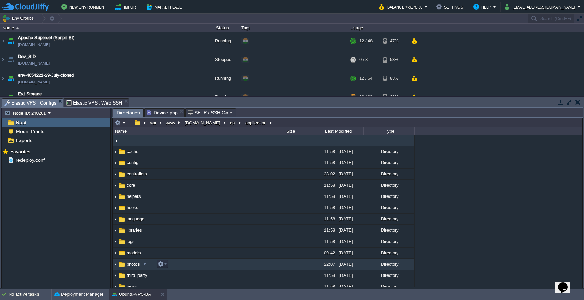
click at [248, 266] on td "photos" at bounding box center [189, 264] width 155 height 11
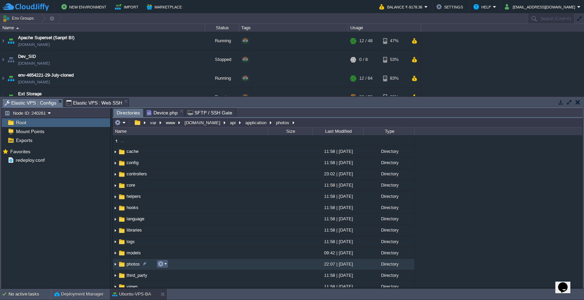
click at [164, 263] on em at bounding box center [161, 264] width 9 height 6
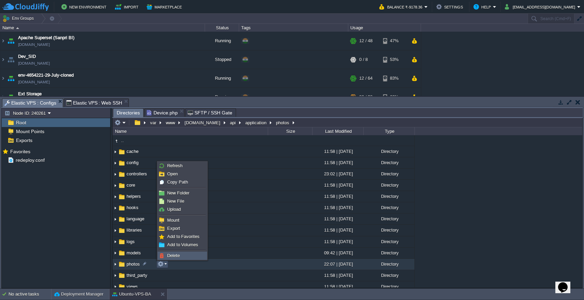
click at [173, 255] on span "Delete" at bounding box center [173, 255] width 13 height 5
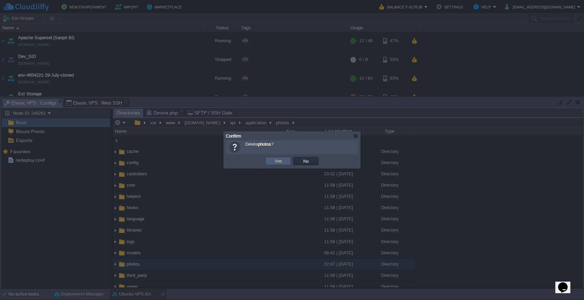
click at [281, 161] on button "Yes" at bounding box center [278, 161] width 12 height 6
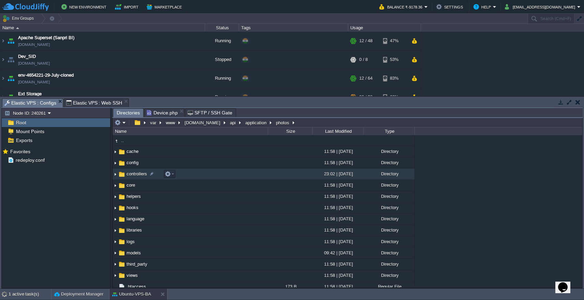
click at [259, 175] on td "controllers" at bounding box center [189, 174] width 155 height 11
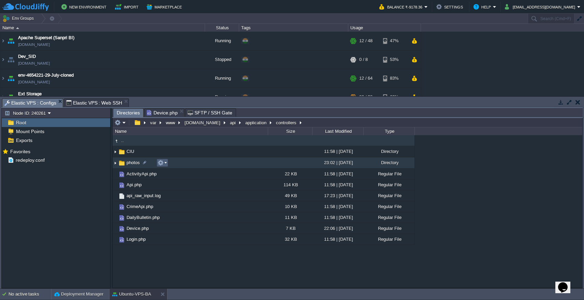
click at [166, 165] on em at bounding box center [161, 163] width 9 height 6
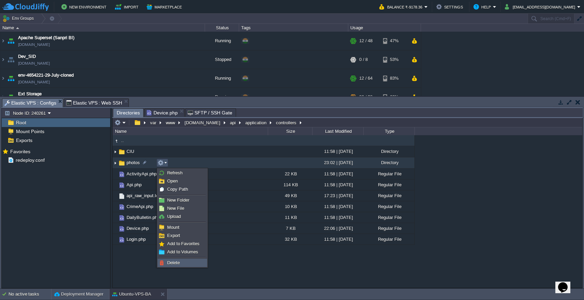
click at [179, 263] on span "Delete" at bounding box center [173, 262] width 13 height 5
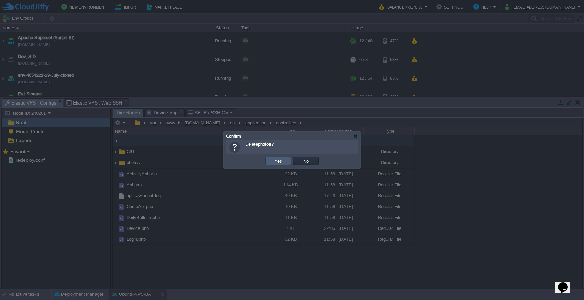
click at [285, 163] on td "Yes" at bounding box center [278, 161] width 26 height 8
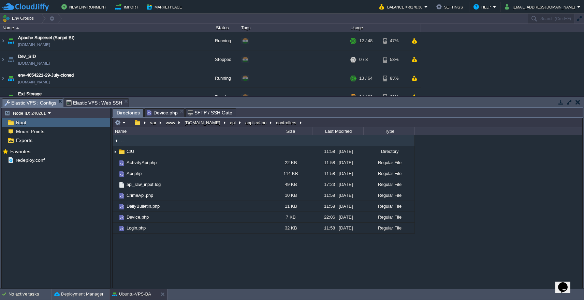
click at [167, 111] on span "Device.php" at bounding box center [162, 113] width 31 height 8
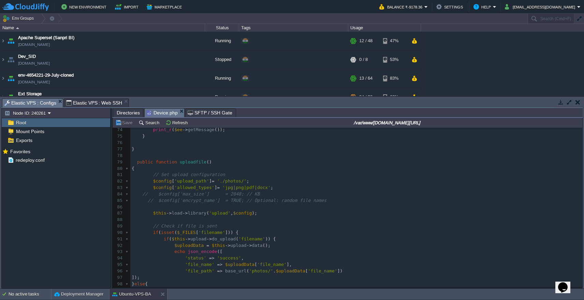
click at [135, 159] on div "168 <?php if ( ! defined ( 'BASEPATH' )) exit ( 'No direct script access allowe…" at bounding box center [356, 262] width 452 height 398
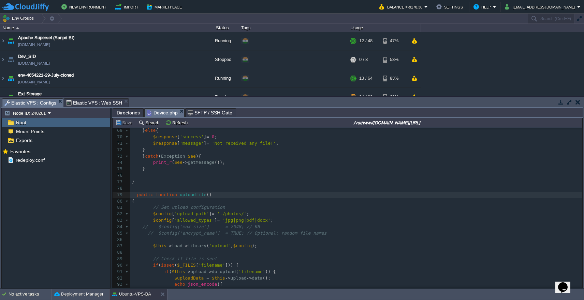
scroll to position [413, 0]
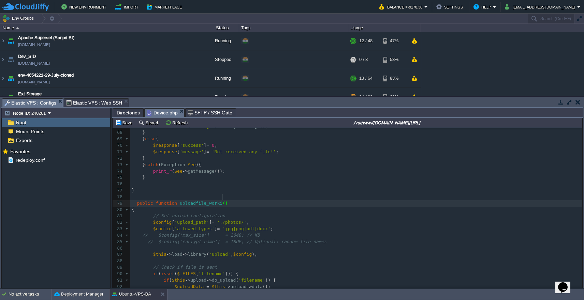
type textarea "_working"
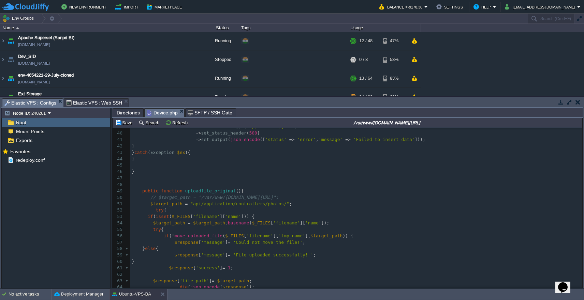
scroll to position [220, 0]
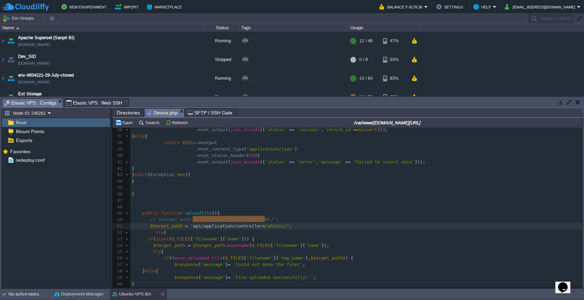
drag, startPoint x: 193, startPoint y: 221, endPoint x: 265, endPoint y: 220, distance: 72.3
type textarea "api"
click at [124, 125] on button "Save" at bounding box center [124, 123] width 19 height 6
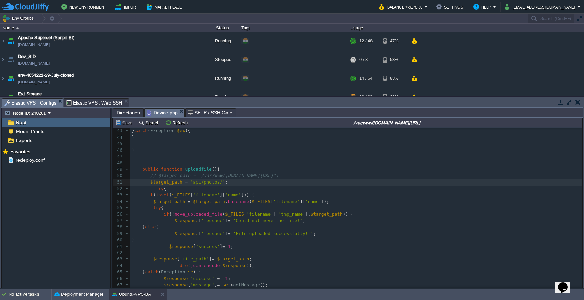
click at [192, 180] on span ""api/photos/"" at bounding box center [207, 182] width 35 height 5
type textarea "/"
type textarea "."
click at [122, 122] on button "Save" at bounding box center [124, 123] width 19 height 6
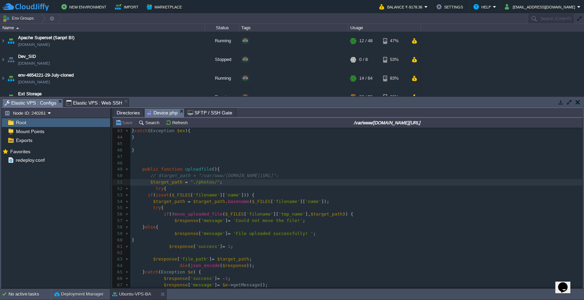
click at [128, 115] on span "Directories" at bounding box center [128, 113] width 23 height 8
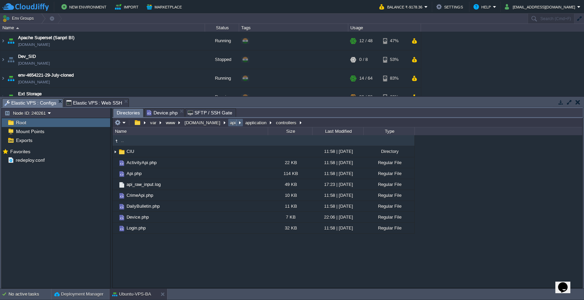
click at [229, 126] on button "api" at bounding box center [233, 123] width 9 height 6
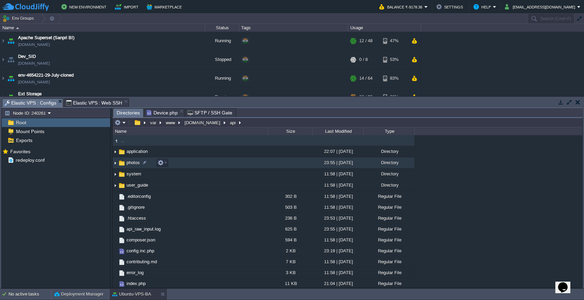
click at [199, 165] on td "photos" at bounding box center [189, 162] width 155 height 11
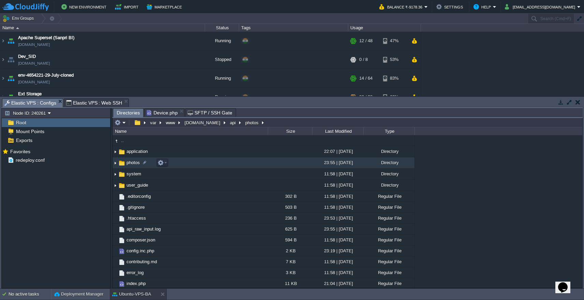
click at [199, 165] on td "photos" at bounding box center [189, 162] width 155 height 11
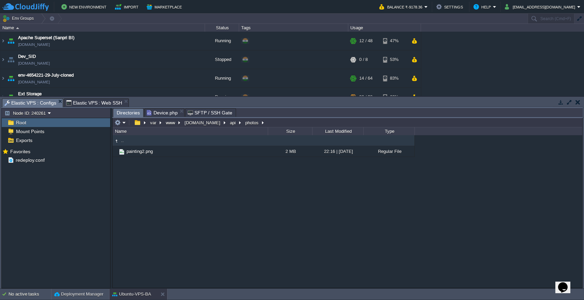
click at [166, 115] on span "Device.php" at bounding box center [162, 113] width 31 height 8
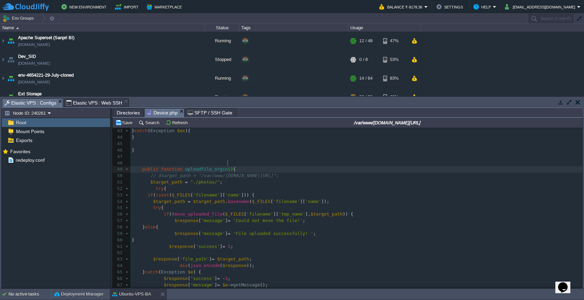
type textarea "_orginal"
click at [195, 180] on span ""./photos/"" at bounding box center [204, 182] width 29 height 5
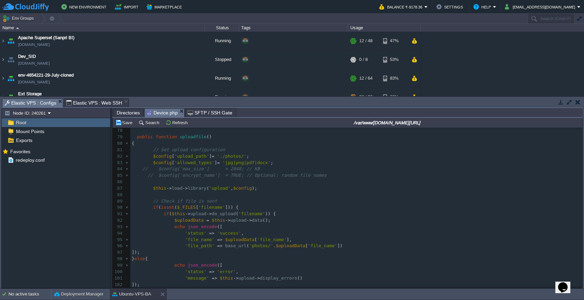
scroll to position [482, 0]
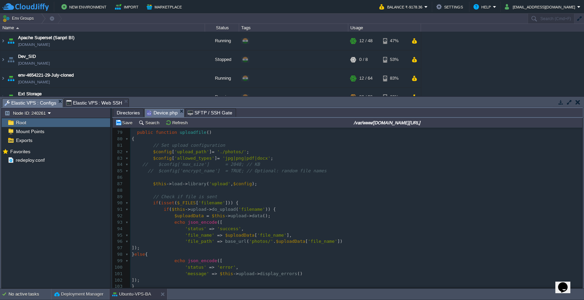
click at [135, 132] on div "x 67 $response [ 'message' ] = $e -> getMessage (); 68 } 69 } else { 70 $respon…" at bounding box center [356, 206] width 452 height 308
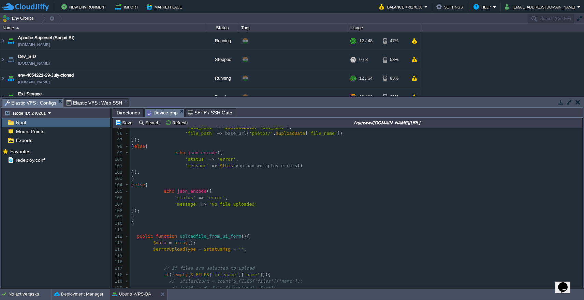
scroll to position [596, 0]
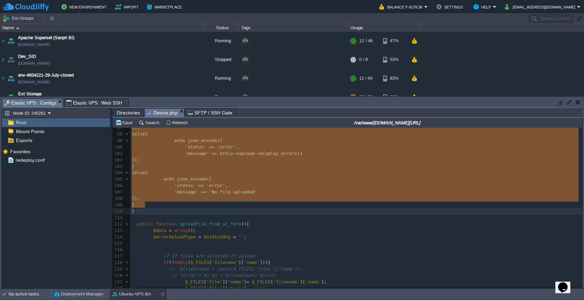
type textarea "public function uploadfile() { // Set upload configuration $config['upload_path…"
click at [124, 123] on button "Save" at bounding box center [124, 123] width 19 height 6
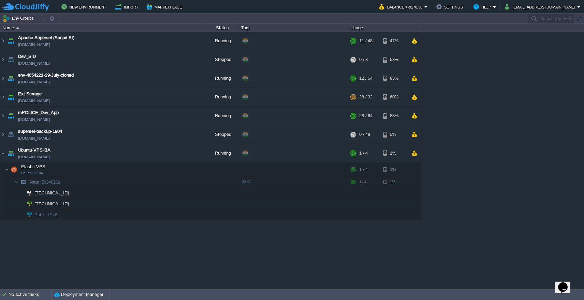
click at [555, 11] on button "[EMAIL_ADDRESS][DOMAIN_NAME]" at bounding box center [540, 7] width 72 height 8
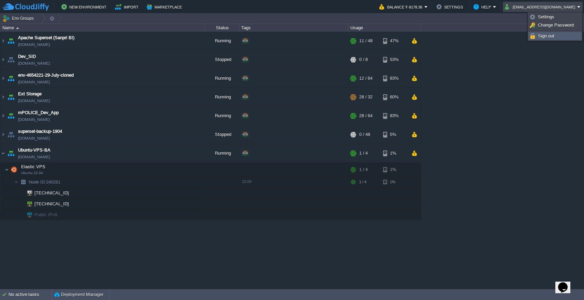
click at [544, 39] on link "Sign out" at bounding box center [554, 35] width 52 height 7
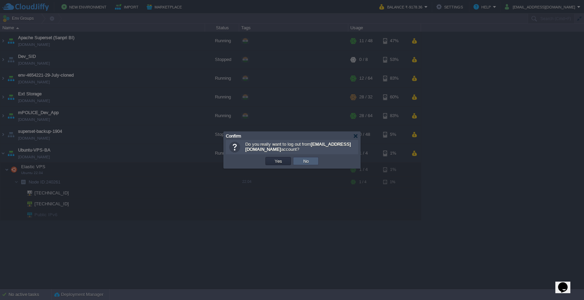
click at [307, 160] on button "No" at bounding box center [306, 161] width 10 height 6
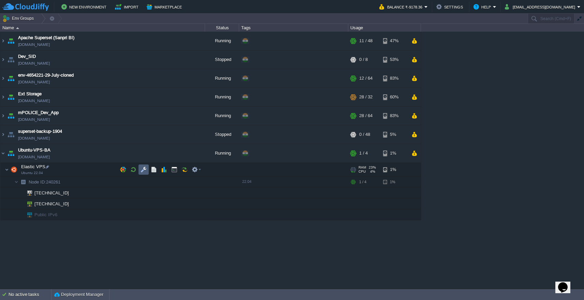
click at [144, 174] on td at bounding box center [143, 170] width 10 height 10
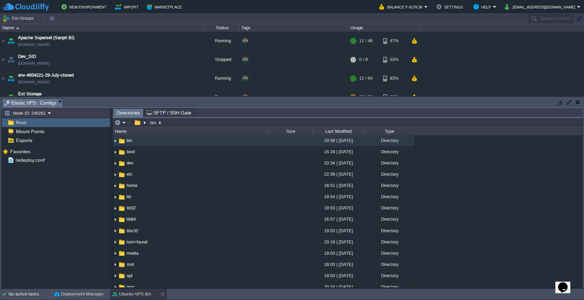
drag, startPoint x: 579, startPoint y: 164, endPoint x: 582, endPoint y: 225, distance: 61.8
click at [582, 225] on div "Tasks Activity Log Archive Git / SVN Elastic VPS : Configs Upload Delete Deploy…" at bounding box center [292, 193] width 584 height 192
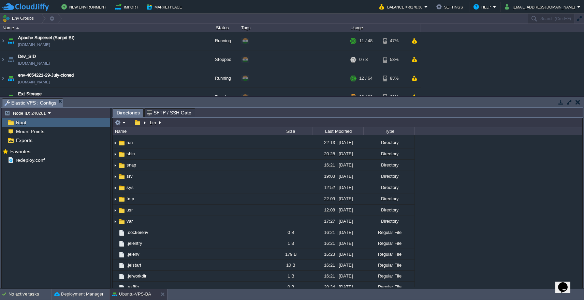
scroll to position [168, 0]
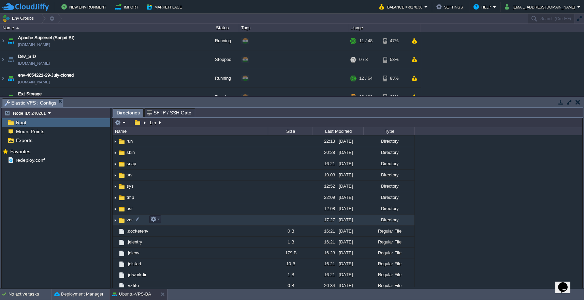
click at [262, 223] on td "var" at bounding box center [189, 220] width 155 height 11
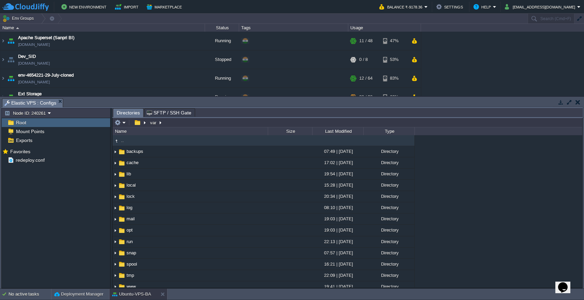
scroll to position [4, 0]
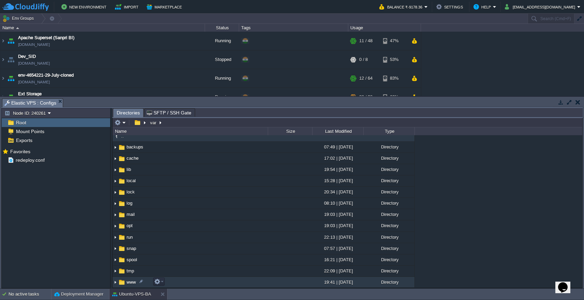
click at [246, 283] on td "www" at bounding box center [189, 282] width 155 height 11
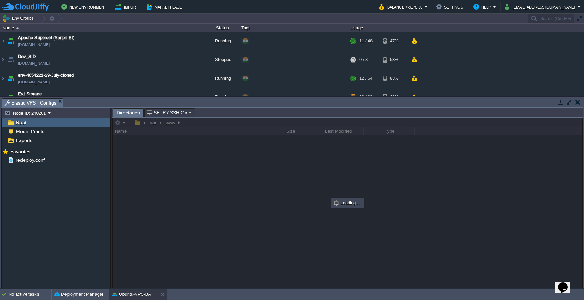
scroll to position [0, 0]
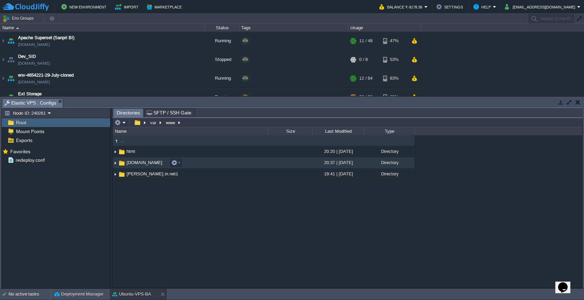
click at [207, 166] on td "[DOMAIN_NAME]" at bounding box center [189, 162] width 155 height 11
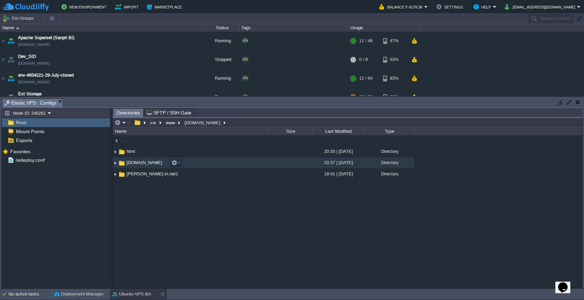
click at [207, 166] on td "[DOMAIN_NAME]" at bounding box center [189, 162] width 155 height 11
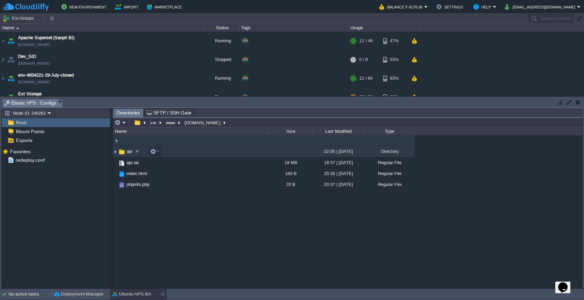
click at [205, 154] on td "api" at bounding box center [189, 151] width 155 height 11
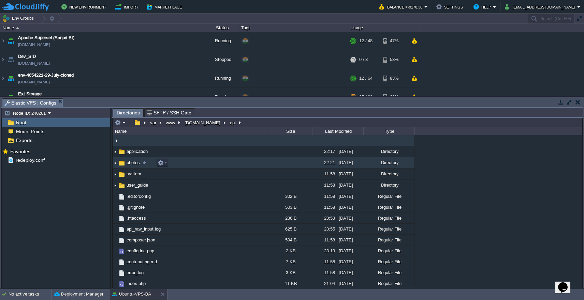
click at [203, 164] on td "photos" at bounding box center [189, 162] width 155 height 11
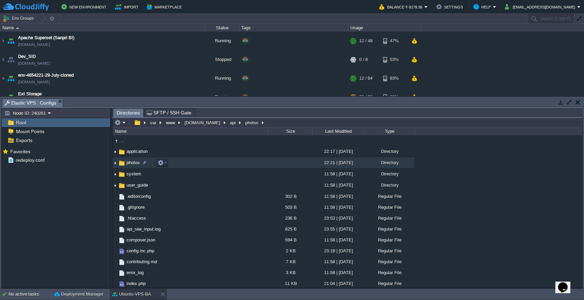
click at [203, 164] on td "photos" at bounding box center [189, 162] width 155 height 11
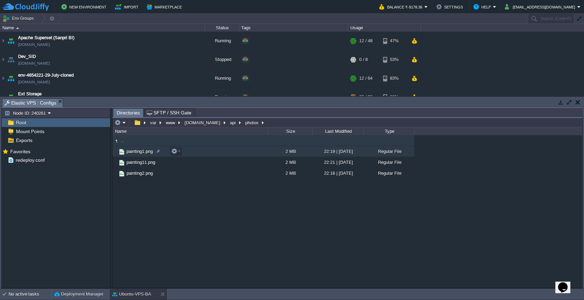
click at [208, 154] on td "painting1.png" at bounding box center [189, 151] width 155 height 11
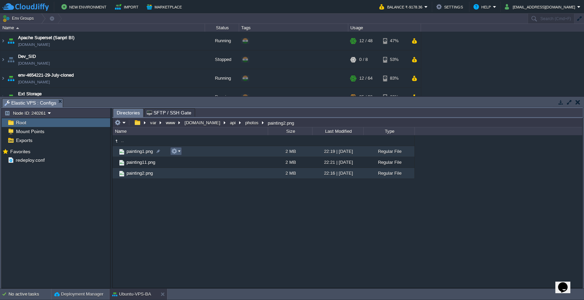
click at [176, 153] on button "button" at bounding box center [174, 151] width 6 height 6
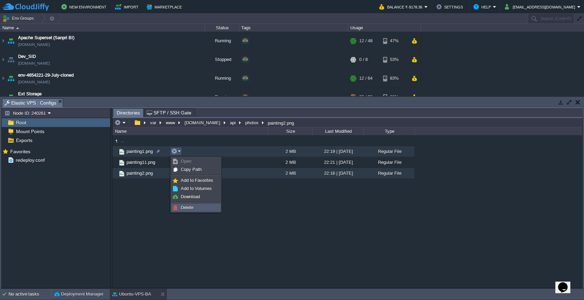
click at [191, 210] on span "Delete" at bounding box center [187, 207] width 13 height 5
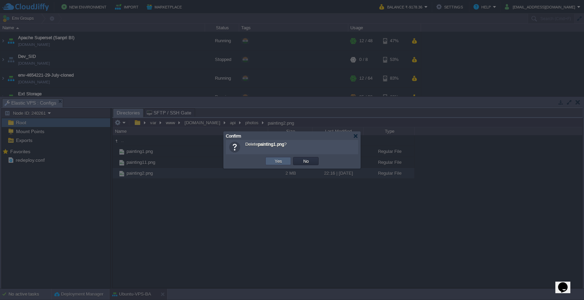
click at [276, 161] on button "Yes" at bounding box center [278, 161] width 12 height 6
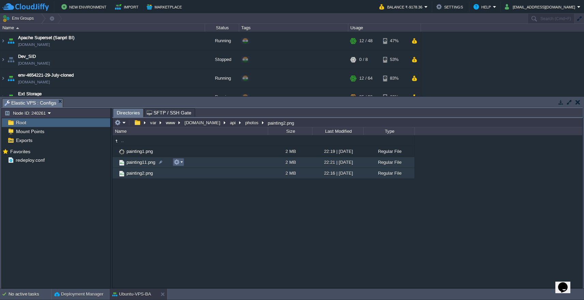
click at [178, 165] on button "button" at bounding box center [176, 162] width 6 height 6
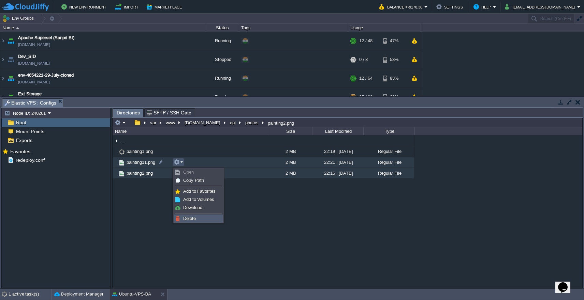
click at [190, 220] on span "Delete" at bounding box center [189, 218] width 13 height 5
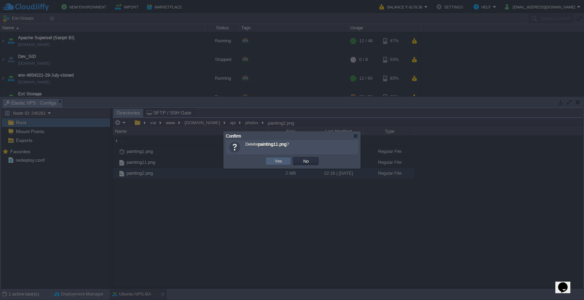
click at [283, 162] on button "Yes" at bounding box center [278, 161] width 12 height 6
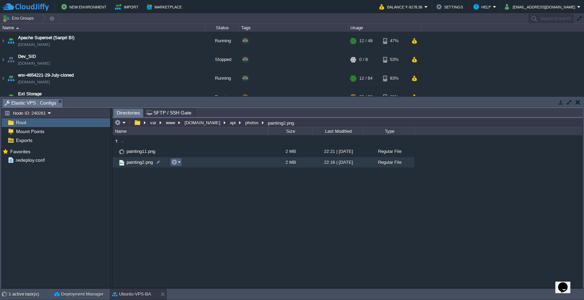
click at [175, 165] on button "button" at bounding box center [174, 162] width 6 height 6
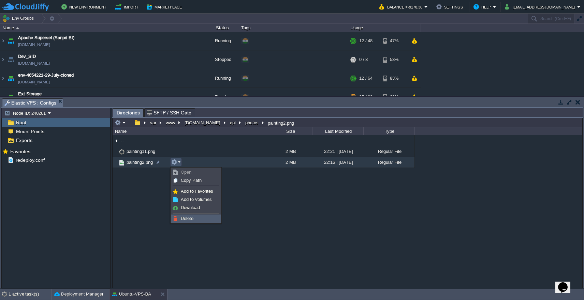
click at [186, 217] on span "Delete" at bounding box center [187, 218] width 13 height 5
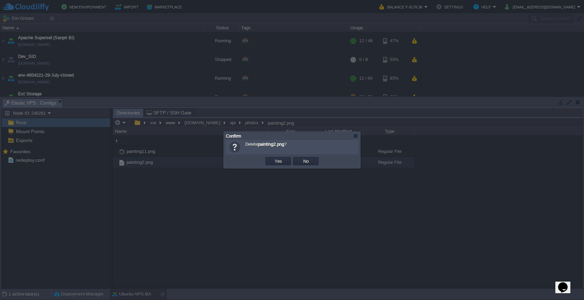
click at [280, 166] on td "Yes" at bounding box center [278, 161] width 28 height 10
click at [281, 163] on button "Yes" at bounding box center [278, 161] width 12 height 6
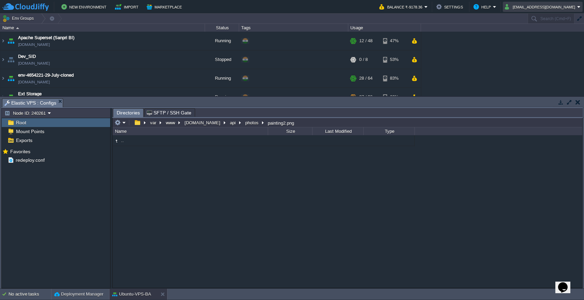
click at [575, 7] on button "[EMAIL_ADDRESS][DOMAIN_NAME]" at bounding box center [540, 7] width 72 height 8
click at [556, 36] on link "Sign out" at bounding box center [554, 35] width 52 height 7
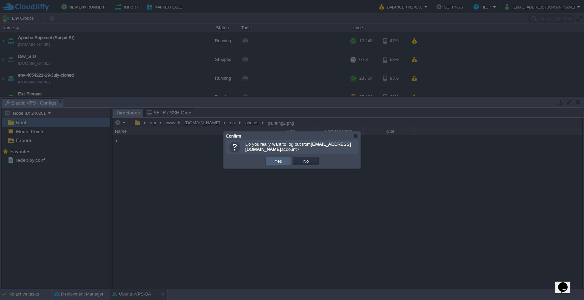
click at [276, 164] on button "Yes" at bounding box center [278, 161] width 12 height 6
